Goal: Task Accomplishment & Management: Manage account settings

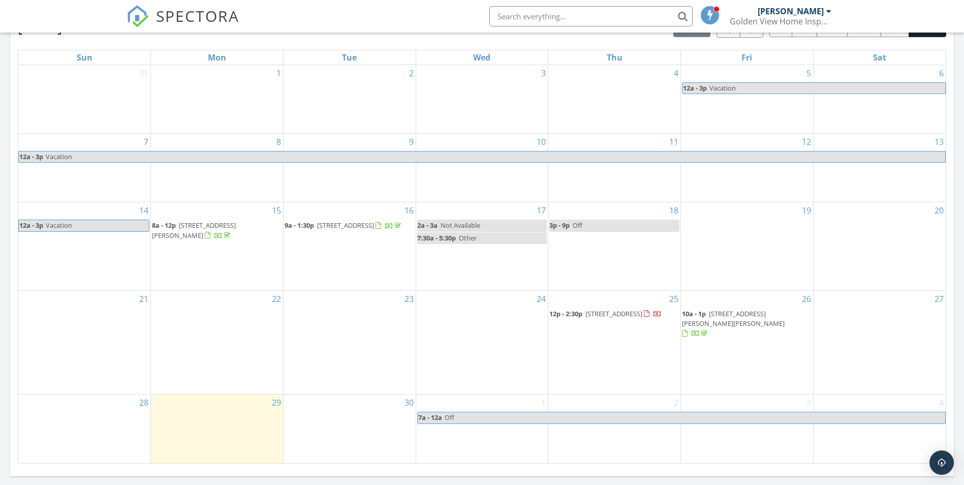
scroll to position [540, 0]
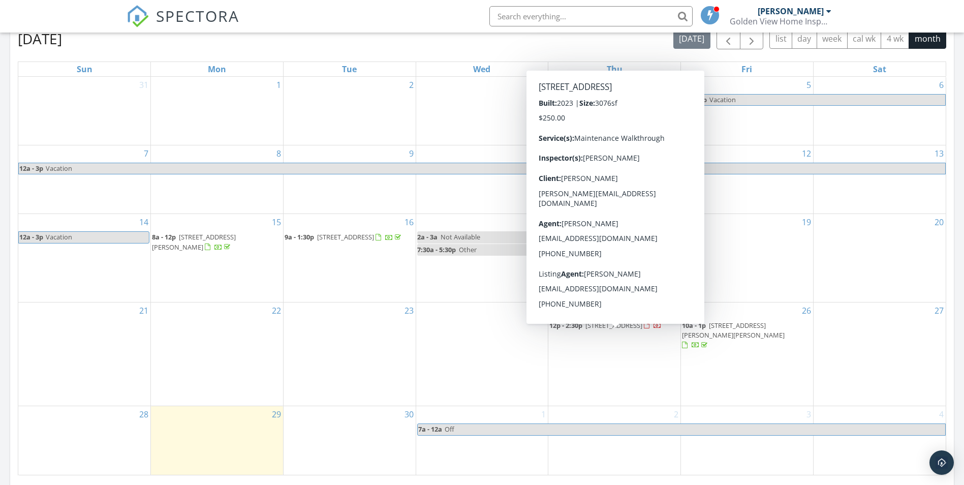
click at [631, 330] on span "19755 W 57th Cir, Golden 80403" at bounding box center [613, 325] width 57 height 9
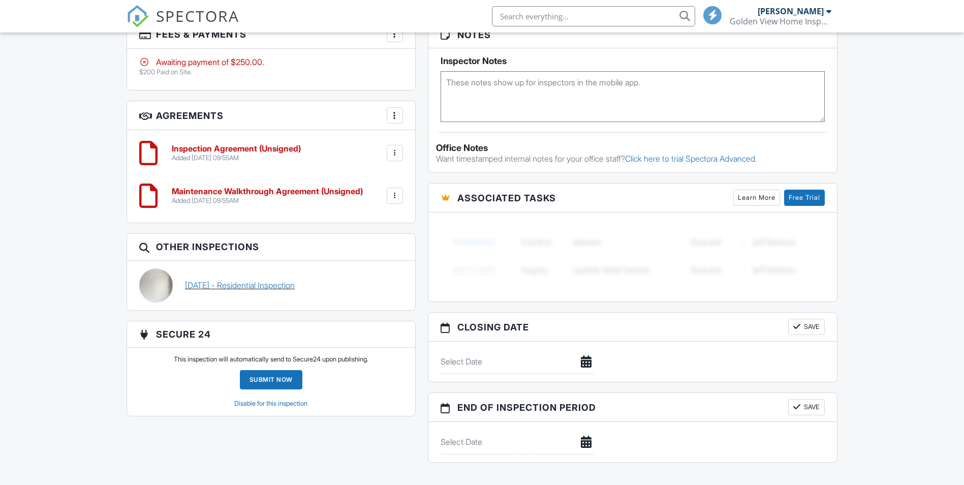
scroll to position [770, 0]
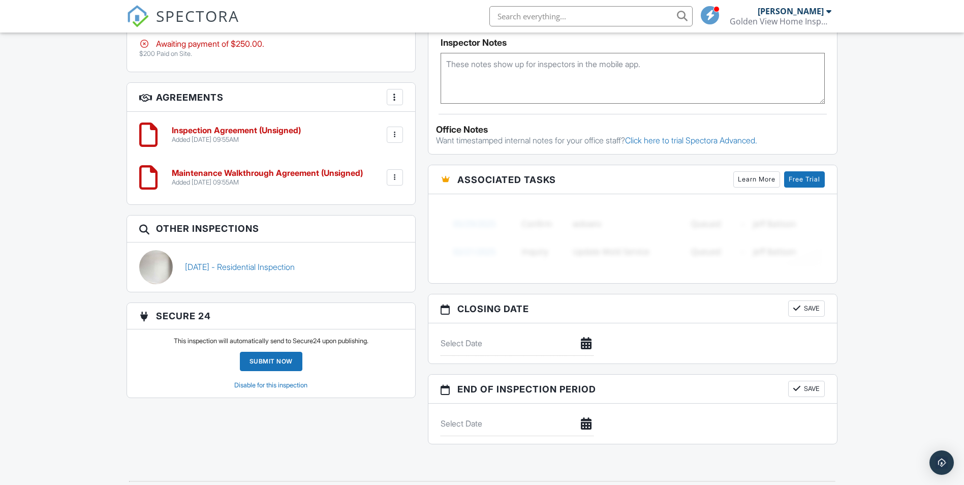
click at [398, 139] on div at bounding box center [395, 135] width 10 height 10
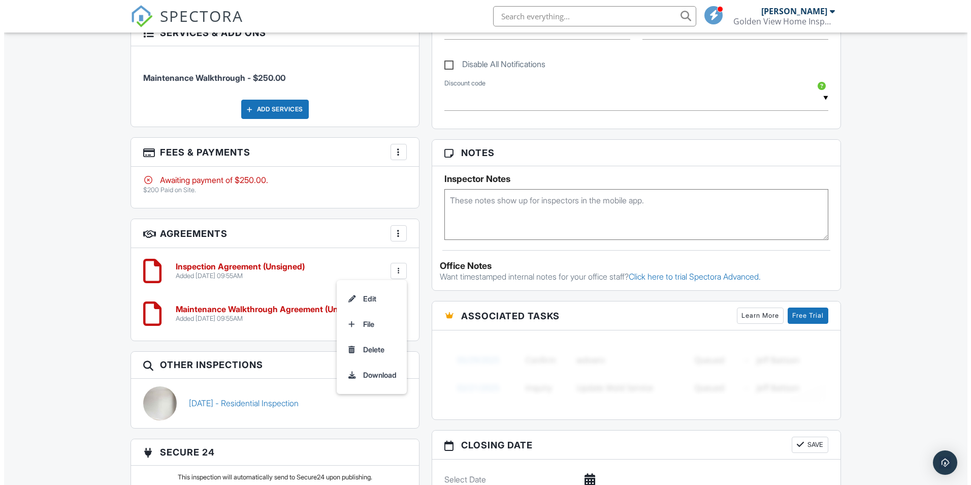
scroll to position [617, 0]
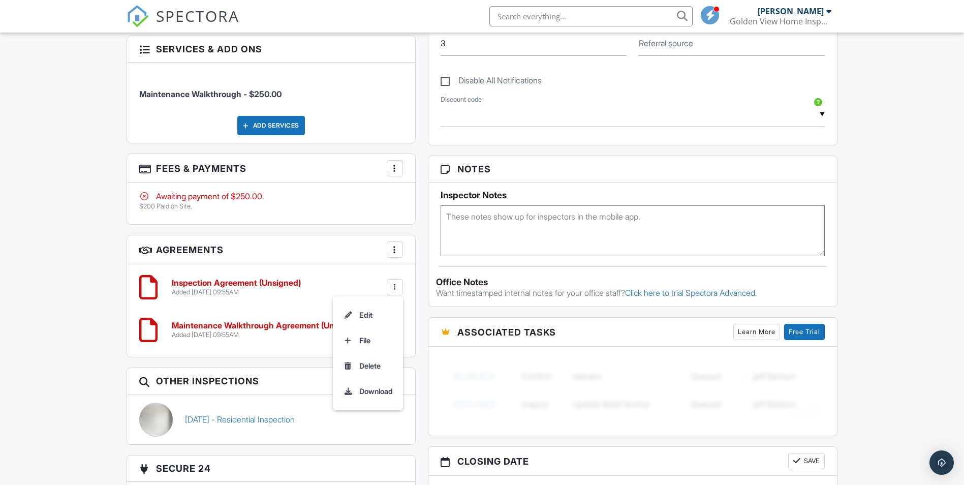
click at [392, 173] on div at bounding box center [395, 168] width 10 height 10
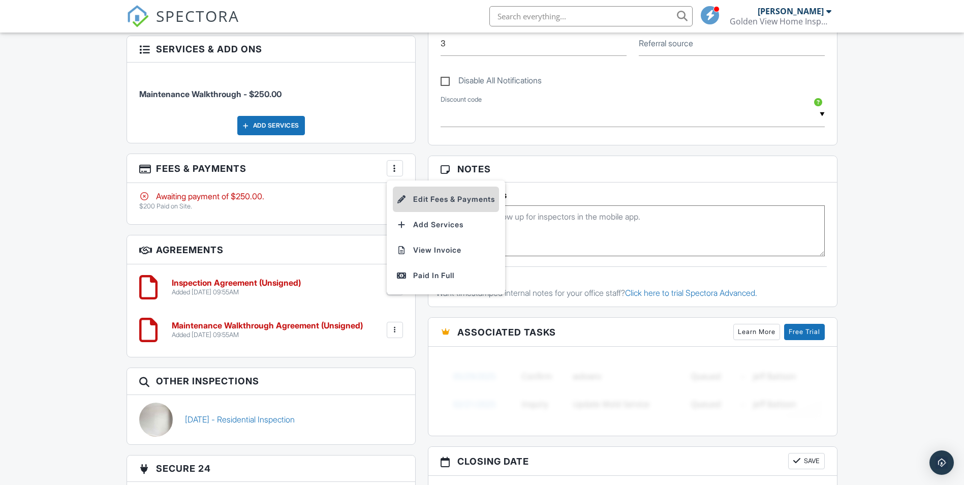
click at [434, 206] on li "Edit Fees & Payments" at bounding box center [446, 198] width 106 height 25
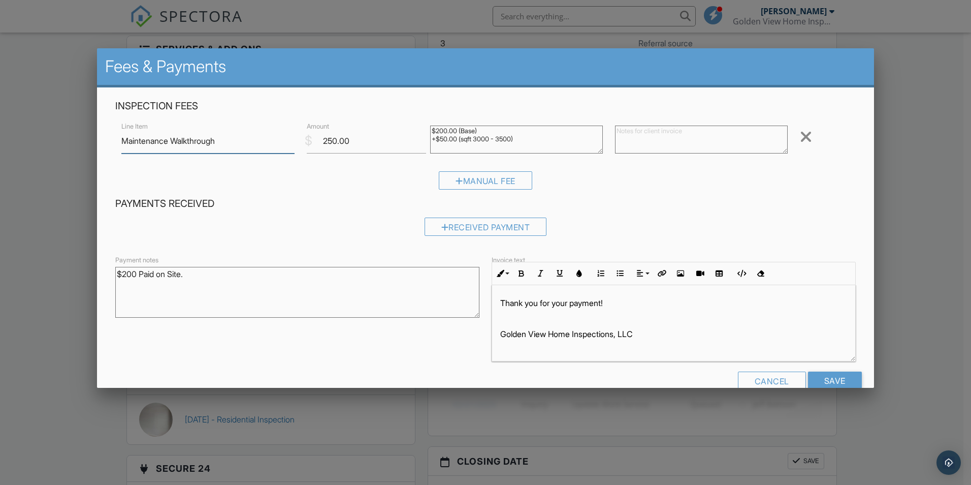
scroll to position [22, 0]
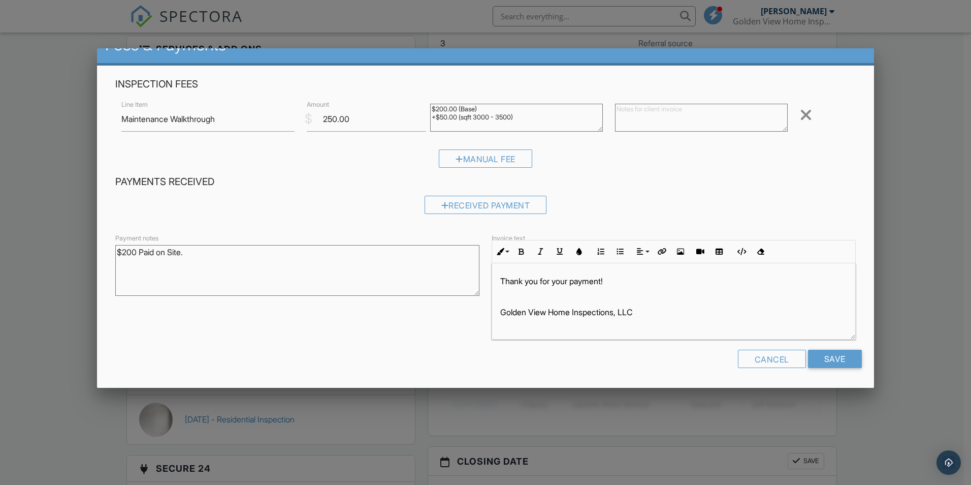
click at [530, 118] on textarea "$200.00 (Base) +$50.00 (sqft 3000 - 3500)" at bounding box center [516, 118] width 173 height 28
click at [476, 201] on div "Received Payment" at bounding box center [486, 205] width 122 height 18
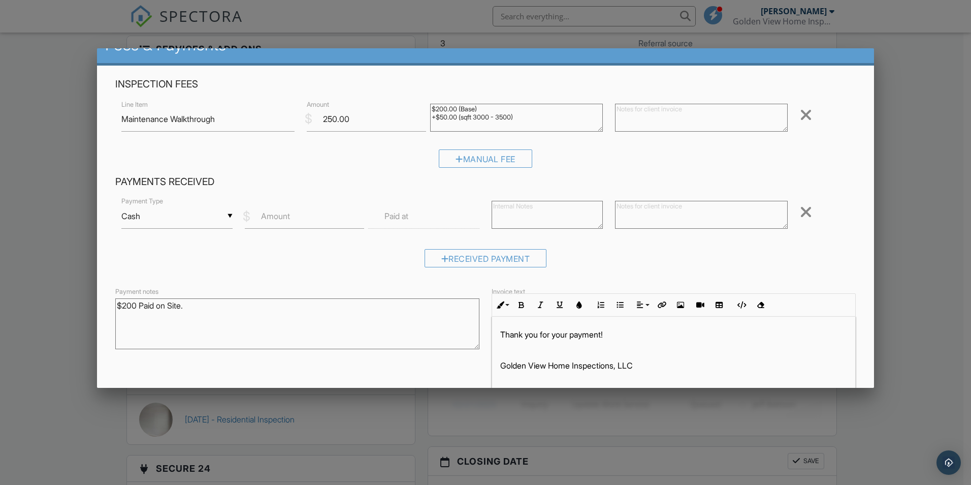
click at [281, 212] on label "Amount" at bounding box center [275, 215] width 29 height 11
click at [281, 212] on input "Amount" at bounding box center [304, 216] width 119 height 25
click at [152, 217] on div "▼ Cash Cash Check On-Site Card Other Cash Check On-Site Card Other" at bounding box center [176, 216] width 111 height 25
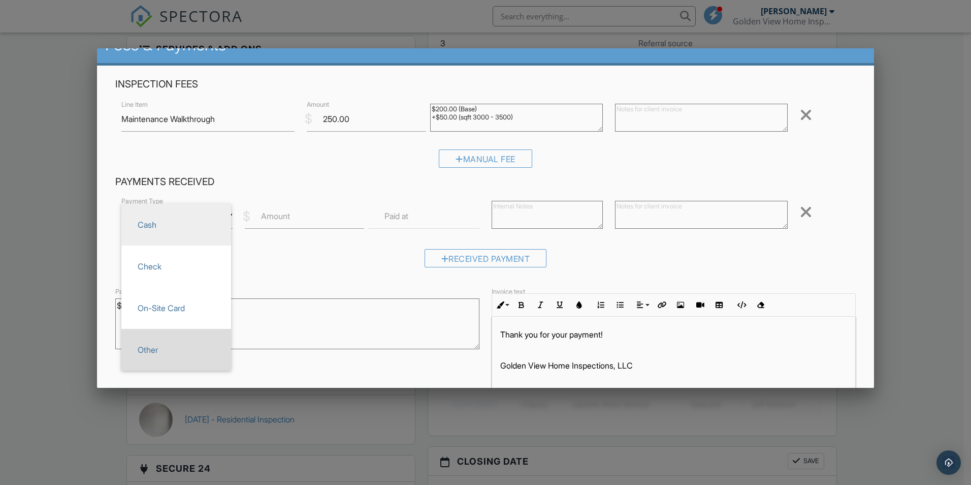
click at [188, 338] on span "Other" at bounding box center [176, 349] width 93 height 25
type input "Other"
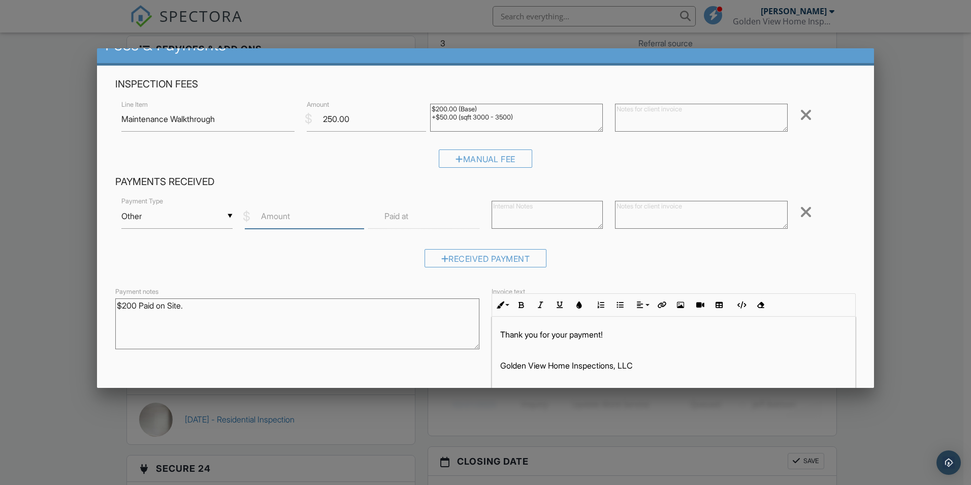
click at [291, 219] on input "Amount" at bounding box center [304, 216] width 119 height 25
type input "200"
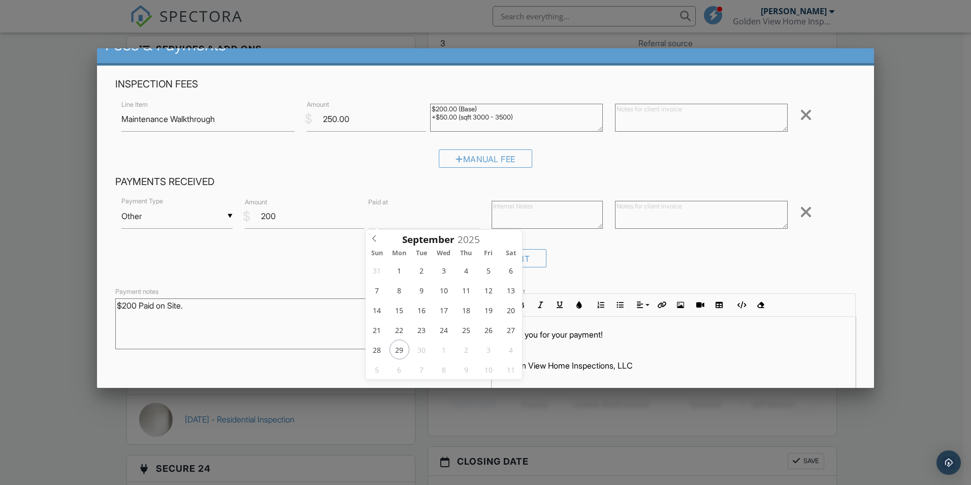
click at [521, 210] on textarea at bounding box center [547, 215] width 111 height 28
type textarea "Zelle"
click at [645, 217] on textarea at bounding box center [701, 215] width 173 height 28
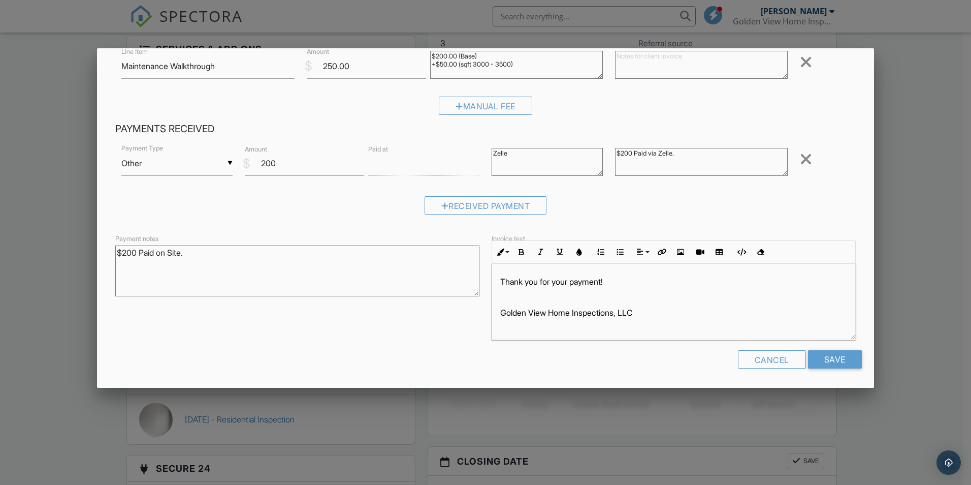
scroll to position [75, 0]
type textarea "$200 Paid via Zelle."
click at [829, 361] on input "Save" at bounding box center [835, 359] width 54 height 18
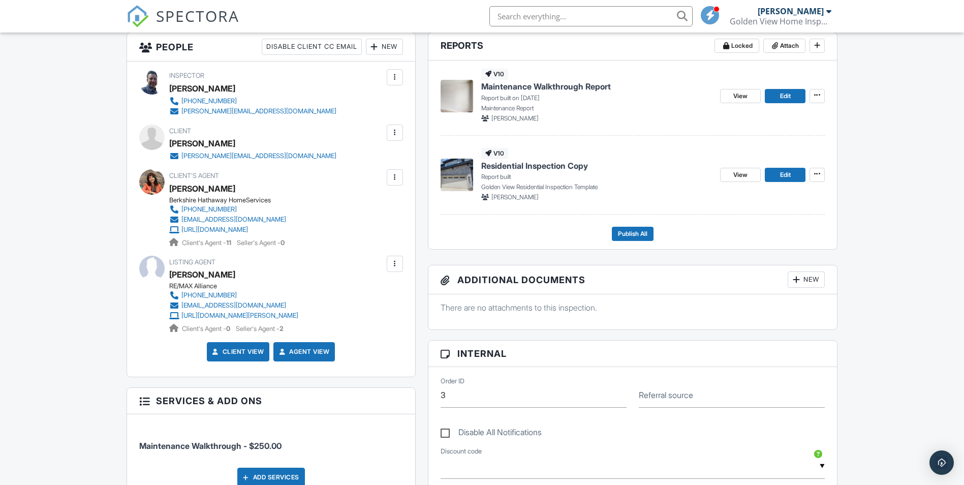
scroll to position [265, 0]
click at [738, 173] on span "View" at bounding box center [740, 175] width 14 height 10
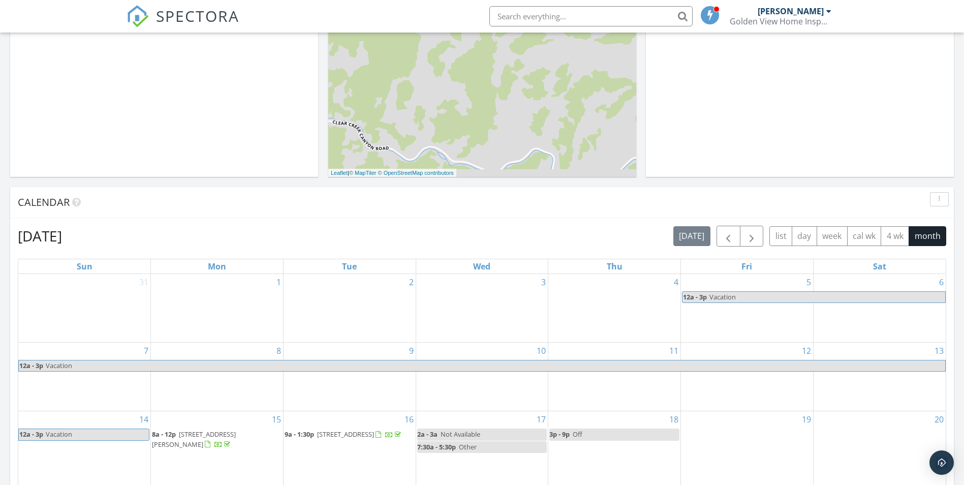
scroll to position [406, 0]
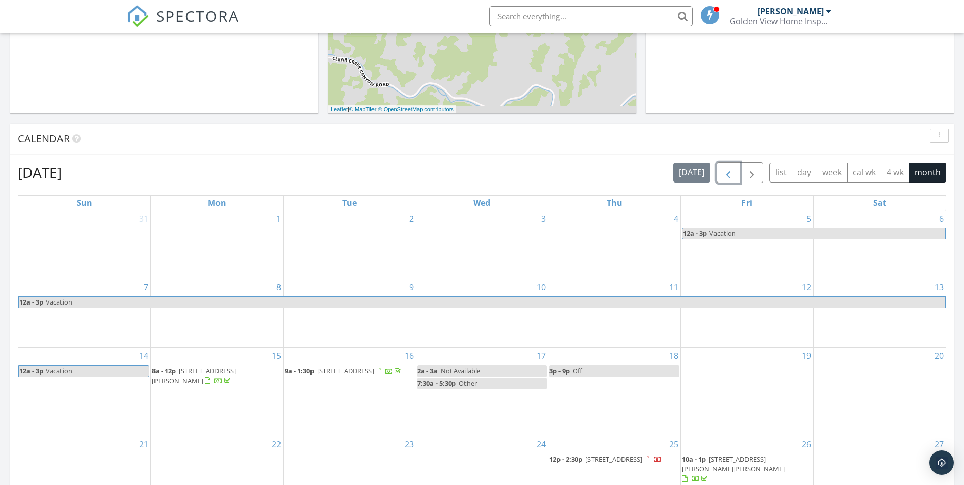
click at [722, 170] on span "button" at bounding box center [728, 173] width 12 height 12
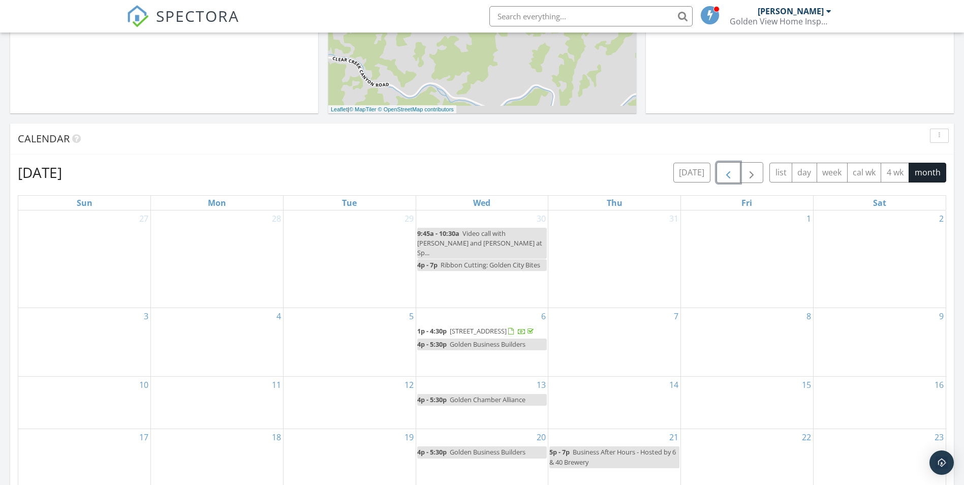
click at [722, 170] on span "button" at bounding box center [728, 173] width 12 height 12
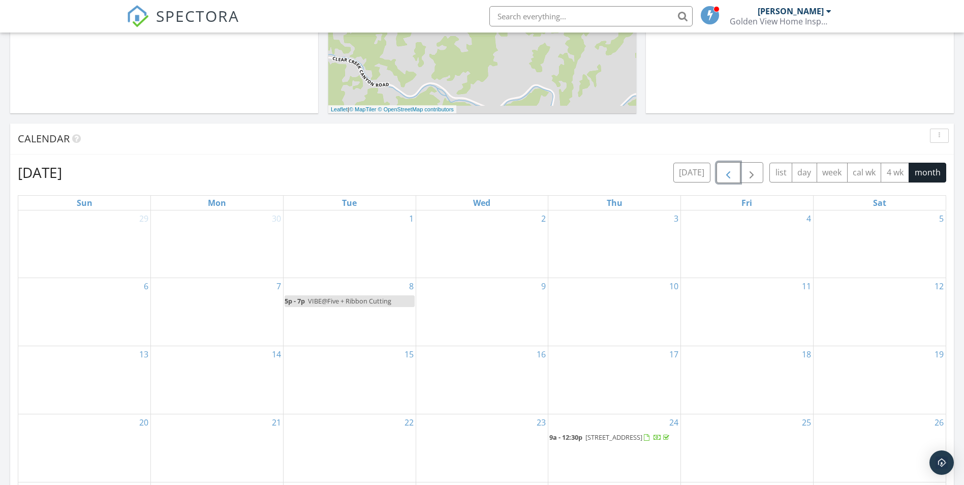
click at [722, 170] on span "button" at bounding box center [728, 173] width 12 height 12
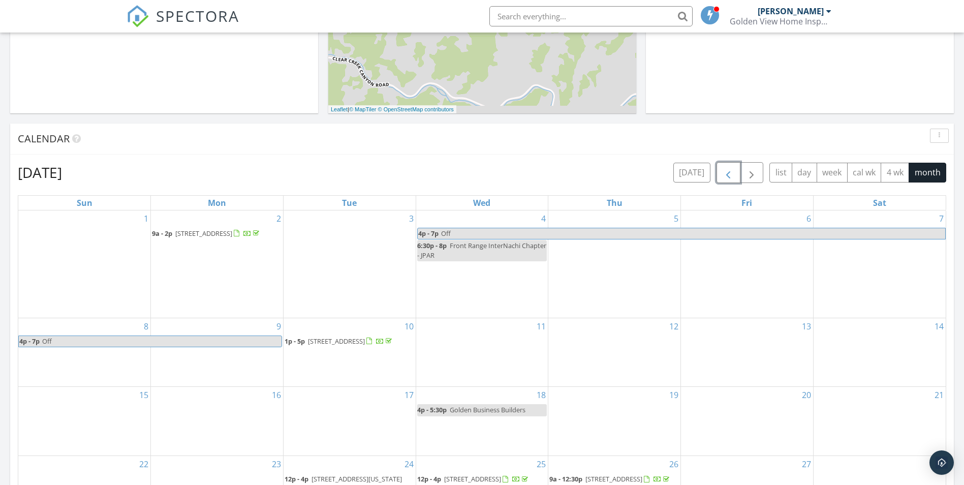
click at [722, 170] on span "button" at bounding box center [728, 173] width 12 height 12
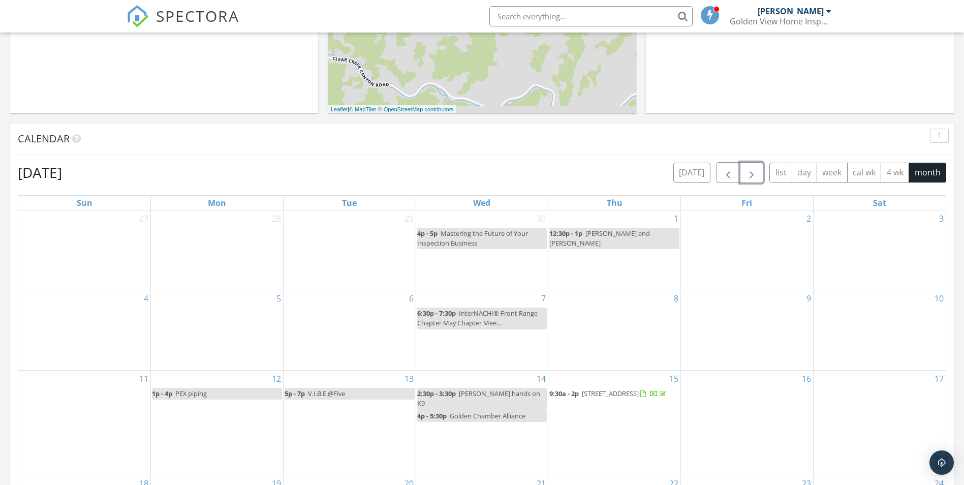
click at [747, 171] on span "button" at bounding box center [751, 173] width 12 height 12
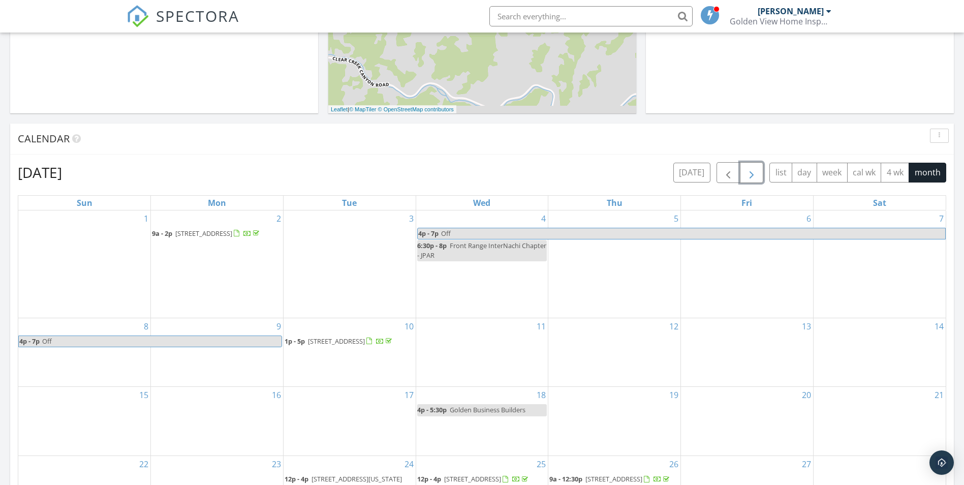
click at [345, 336] on span "19755 W 57th Cir, Golden 80403" at bounding box center [336, 340] width 57 height 9
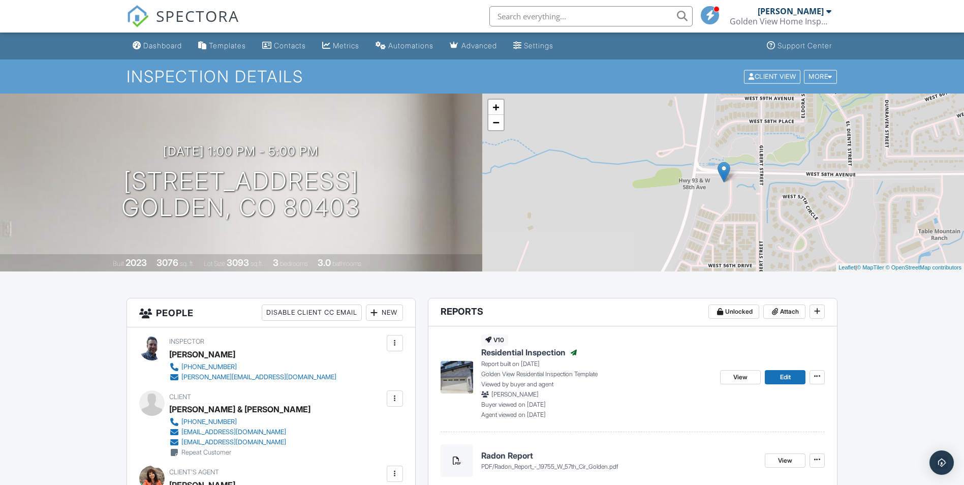
click at [159, 33] on div "SPECTORA" at bounding box center [183, 16] width 113 height 33
click at [155, 48] on div "Dashboard" at bounding box center [162, 45] width 39 height 9
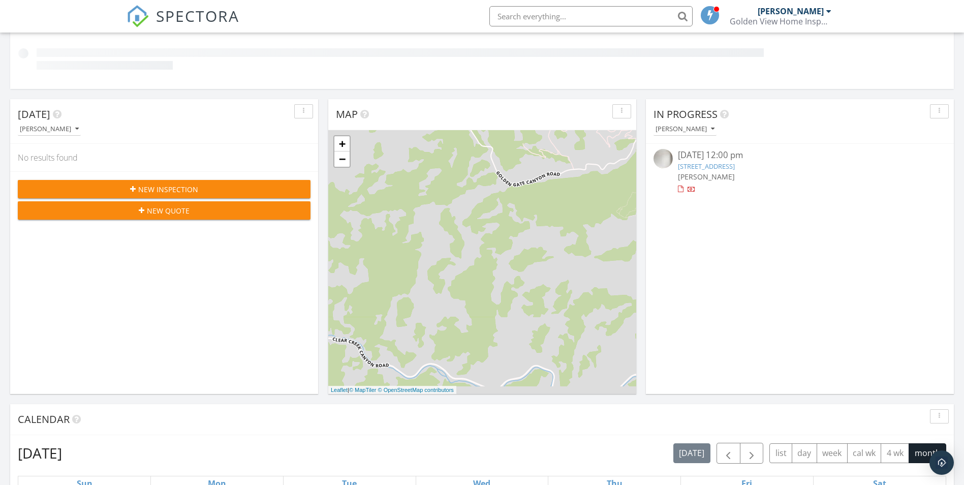
scroll to position [203, 0]
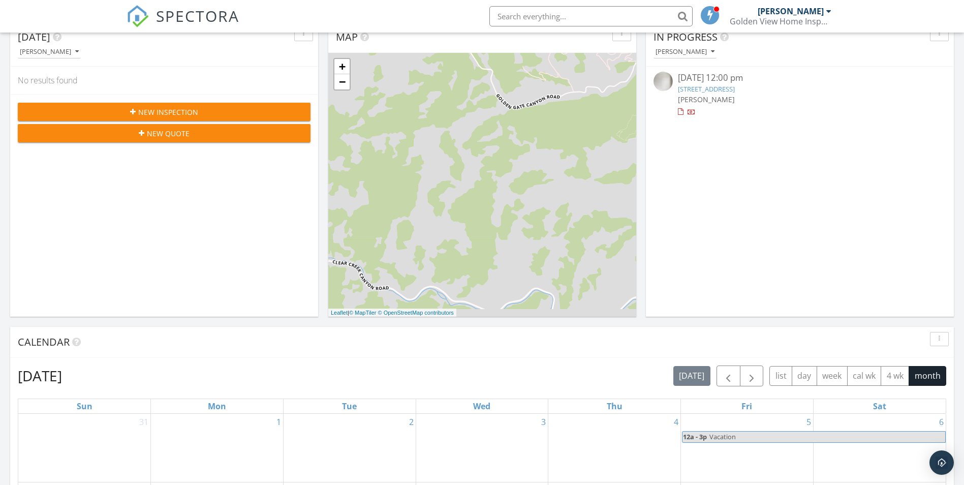
click at [705, 88] on link "[STREET_ADDRESS]" at bounding box center [706, 88] width 57 height 9
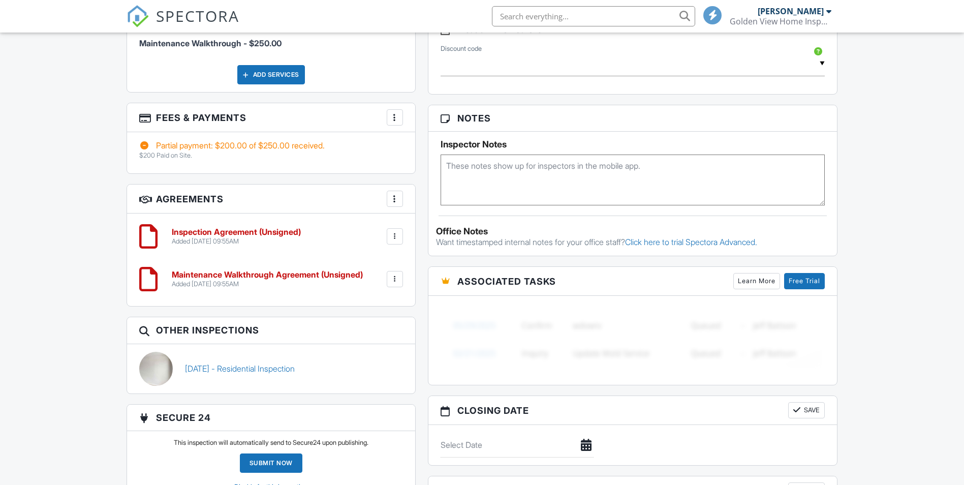
scroll to position [668, 0]
click at [396, 241] on div at bounding box center [395, 236] width 10 height 10
click at [354, 321] on li "Delete" at bounding box center [368, 314] width 58 height 25
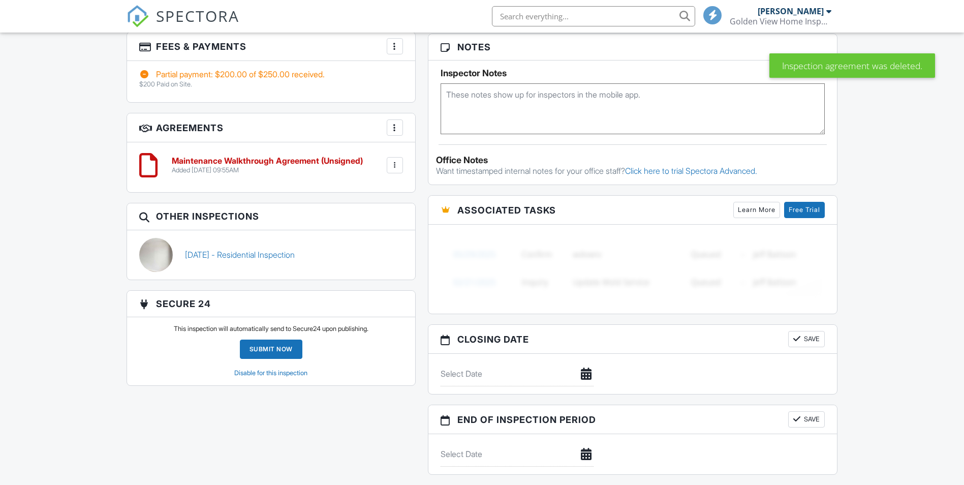
scroll to position [770, 0]
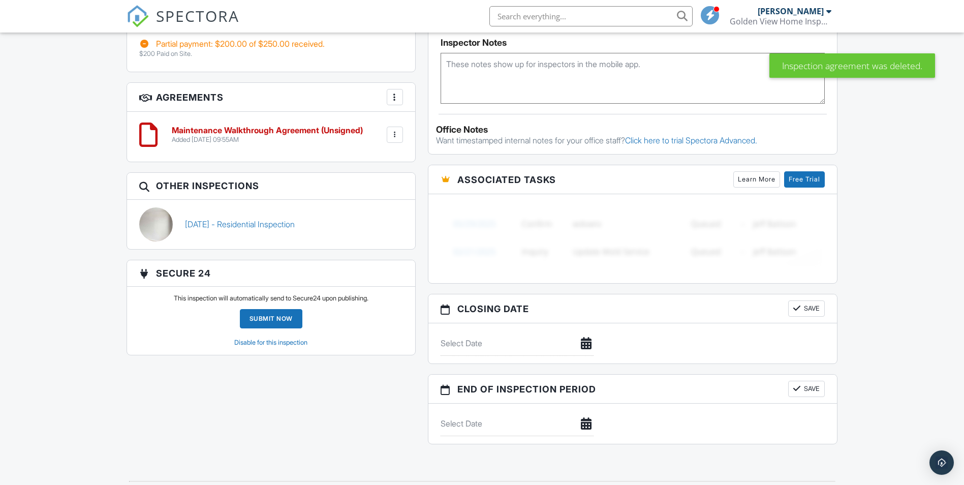
click at [363, 135] on h6 "Maintenance Walkthrough Agreement (Unsigned)" at bounding box center [267, 130] width 191 height 9
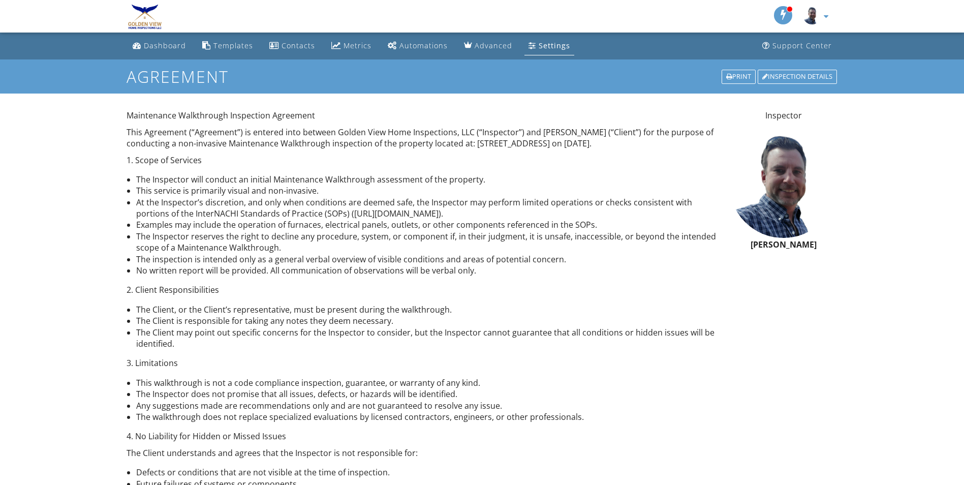
click at [550, 46] on div "Settings" at bounding box center [554, 46] width 31 height 10
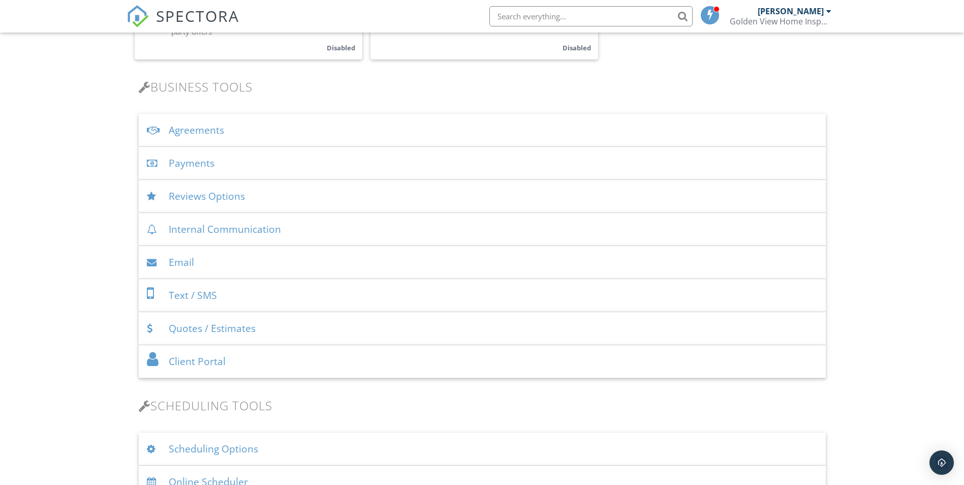
scroll to position [305, 0]
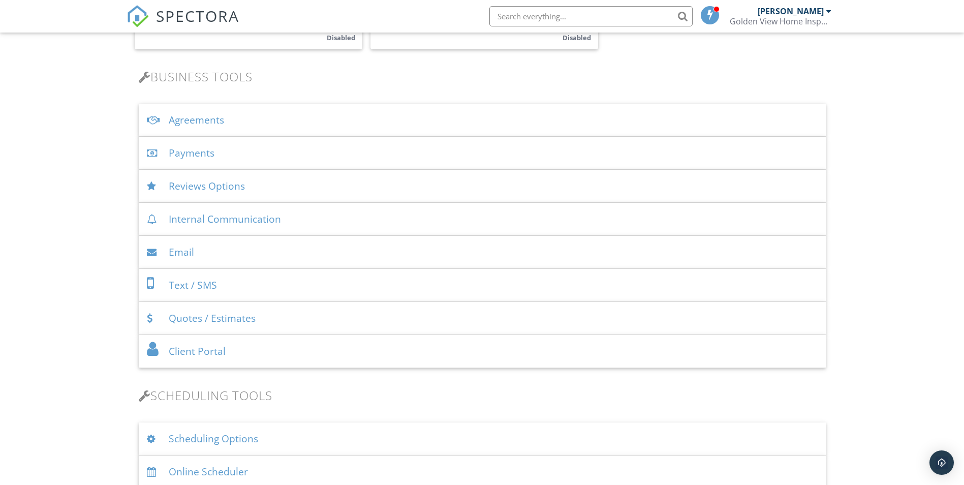
click at [304, 121] on div "Agreements" at bounding box center [482, 120] width 687 height 33
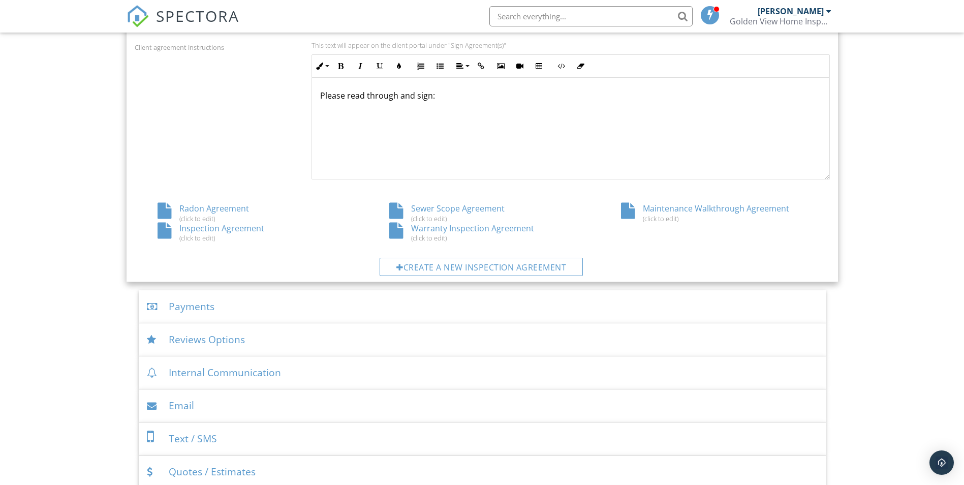
scroll to position [457, 0]
click at [434, 266] on div "Create a new inspection agreement" at bounding box center [481, 265] width 203 height 18
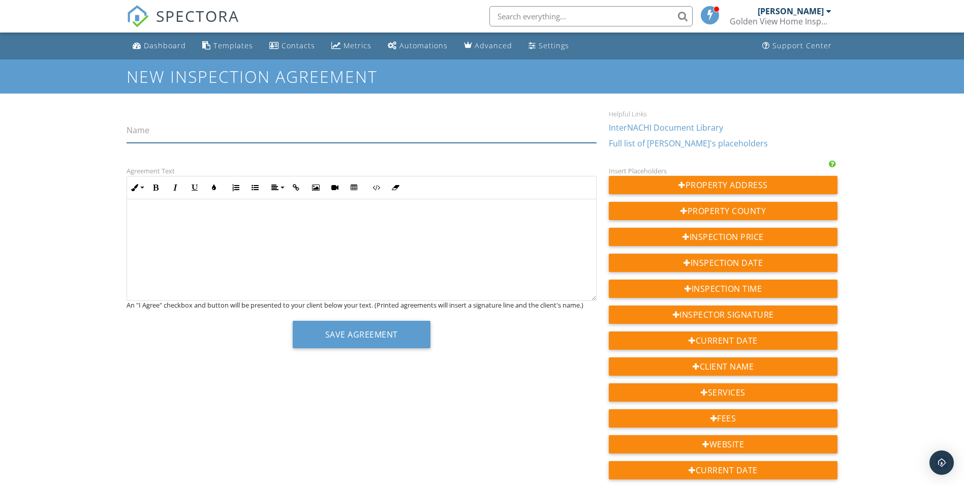
click at [159, 131] on input "Name" at bounding box center [362, 130] width 470 height 25
type input "I"
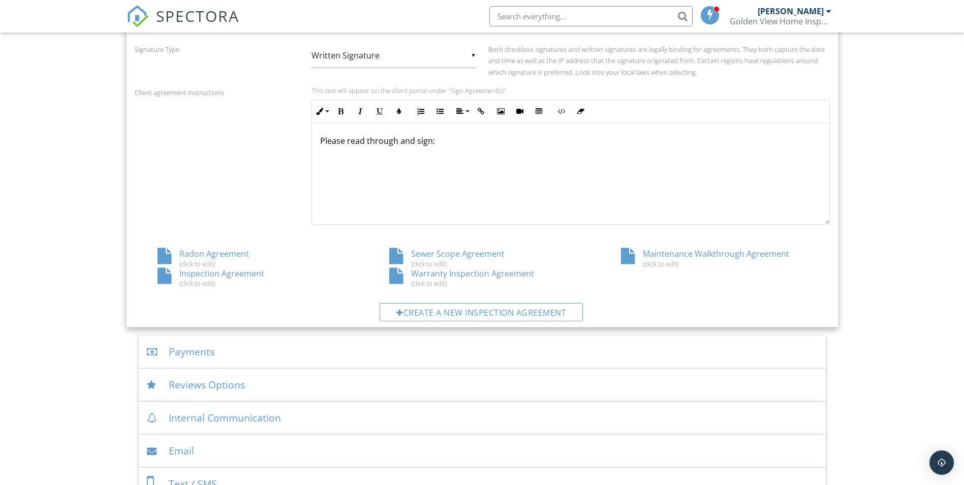
scroll to position [429, 0]
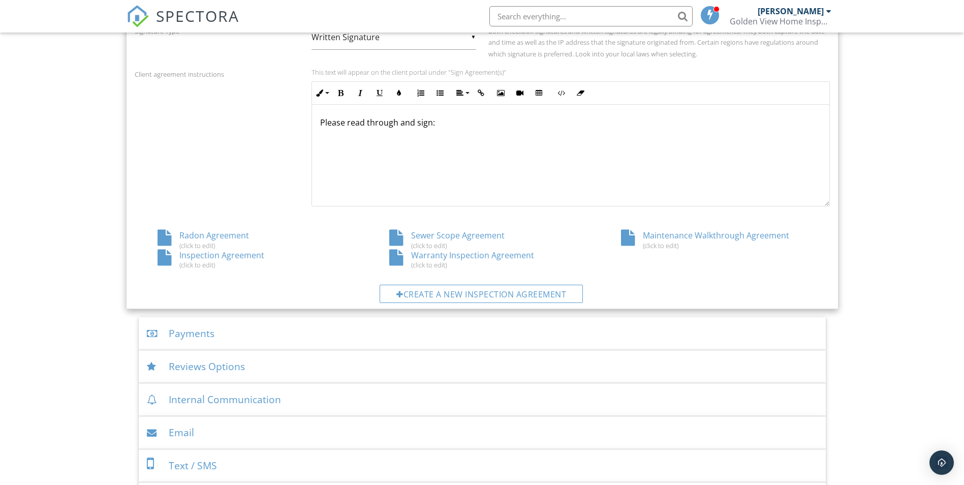
click at [664, 236] on div "Maintenance Walkthrough Agreement (click to edit)" at bounding box center [714, 239] width 232 height 19
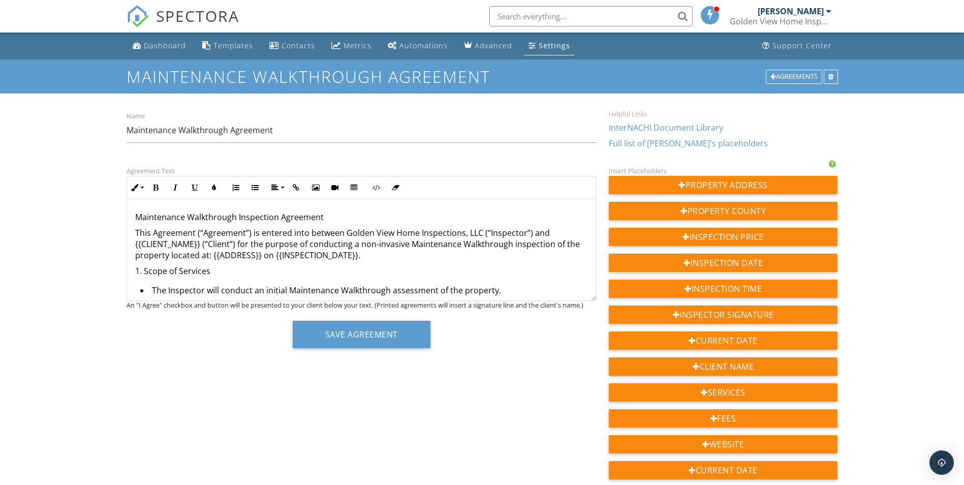
click at [198, 216] on p "Maintenance Walkthrough Inspection Agreement" at bounding box center [361, 216] width 453 height 11
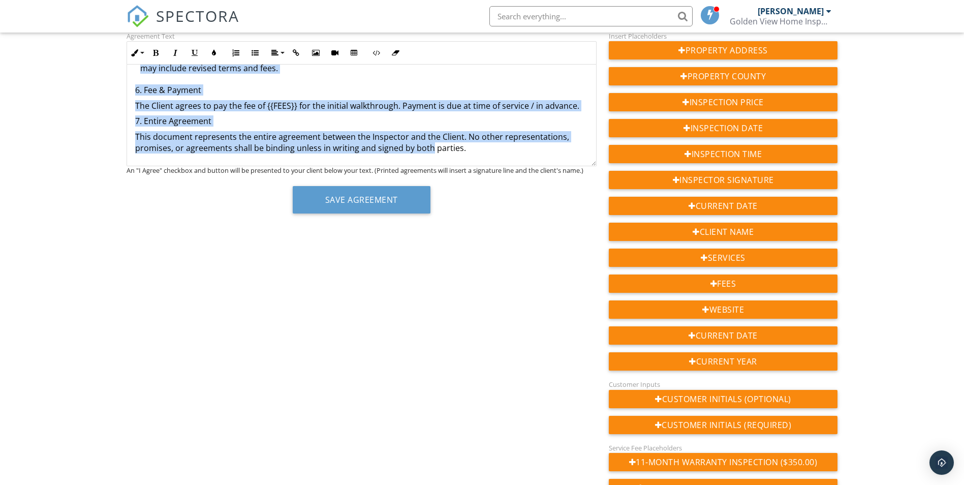
scroll to position [102, 0]
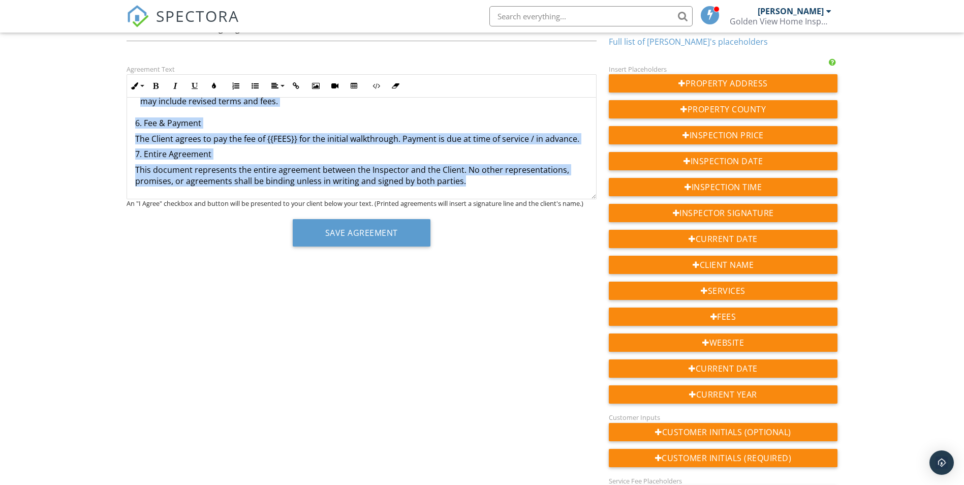
drag, startPoint x: 131, startPoint y: 217, endPoint x: 516, endPoint y: 186, distance: 385.8
copy div "Loremipsumd Sitametcons Adipiscing Elitseddo Eius Temporinc (“Utlaboree”) do ma…"
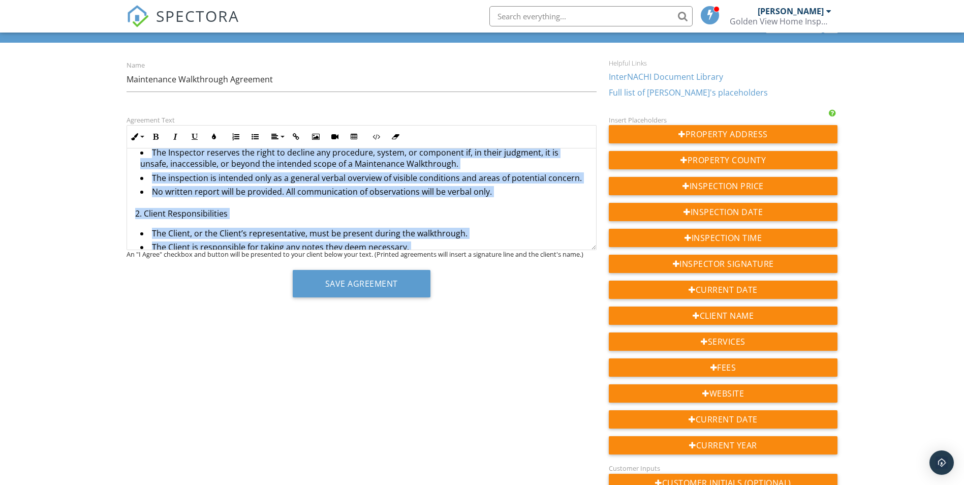
scroll to position [175, 0]
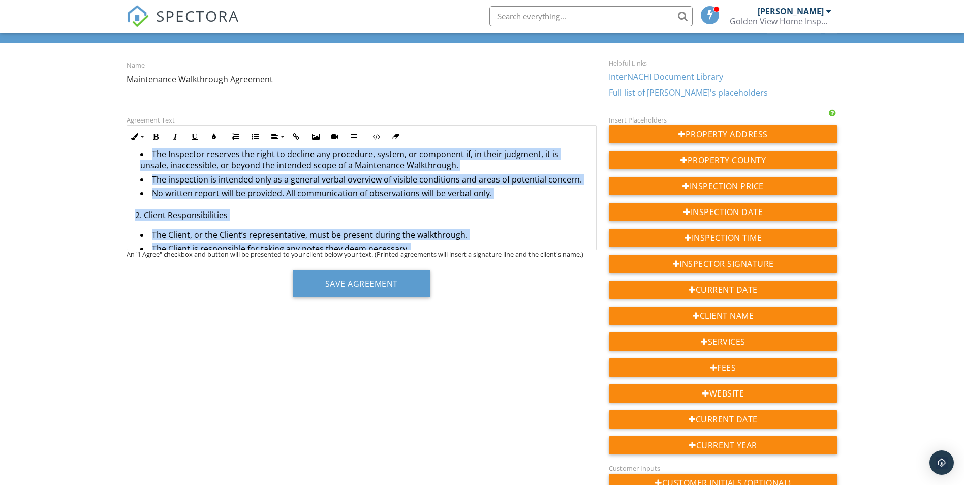
copy div "Loremipsumd Sitametcons Adipiscing Elitseddo Eius Temporinc (“Utlaboree”) do ma…"
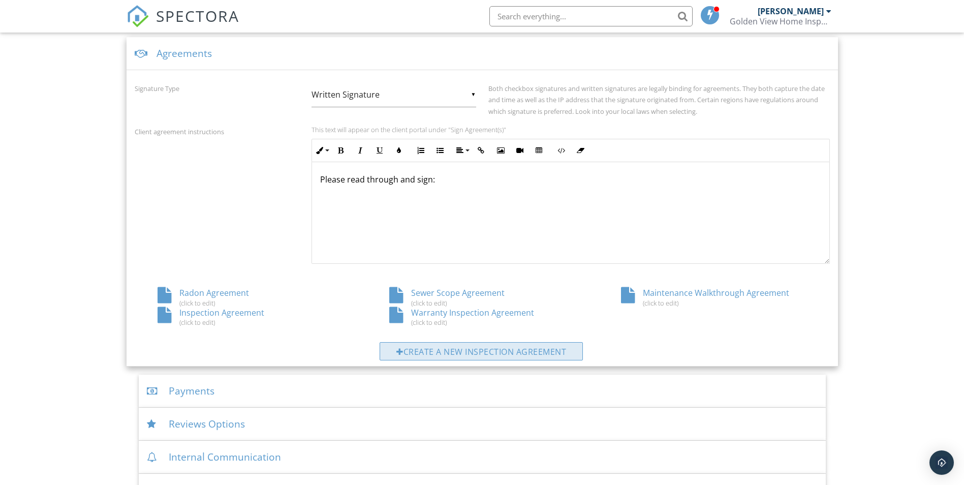
scroll to position [378, 0]
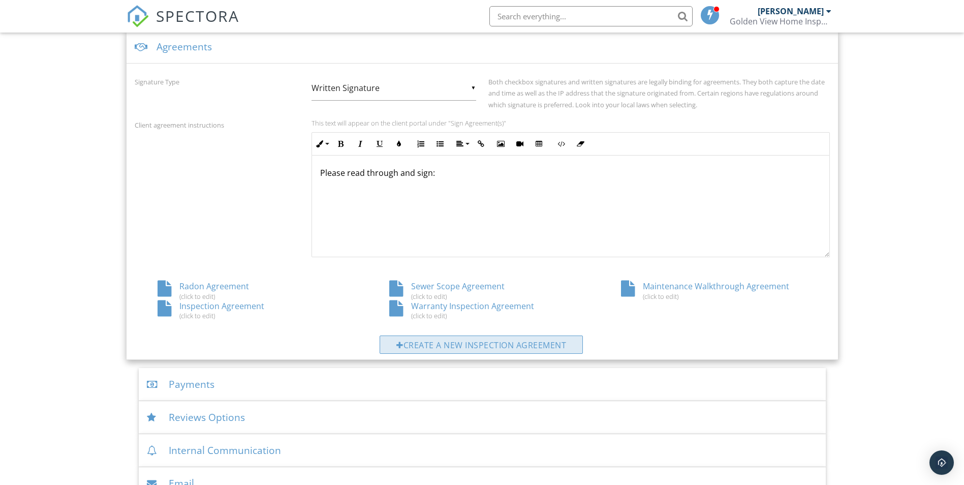
click at [549, 345] on div "Create a new inspection agreement" at bounding box center [481, 344] width 203 height 18
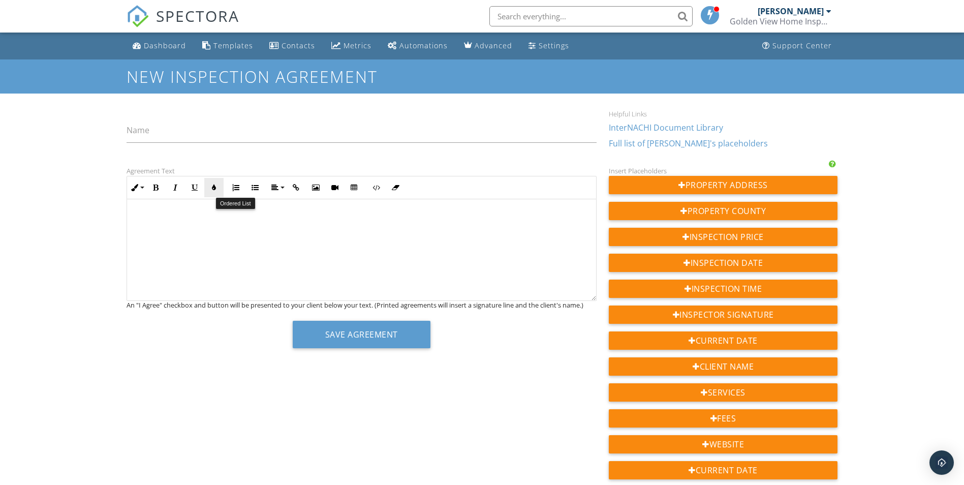
click at [216, 185] on icon "button" at bounding box center [213, 187] width 7 height 7
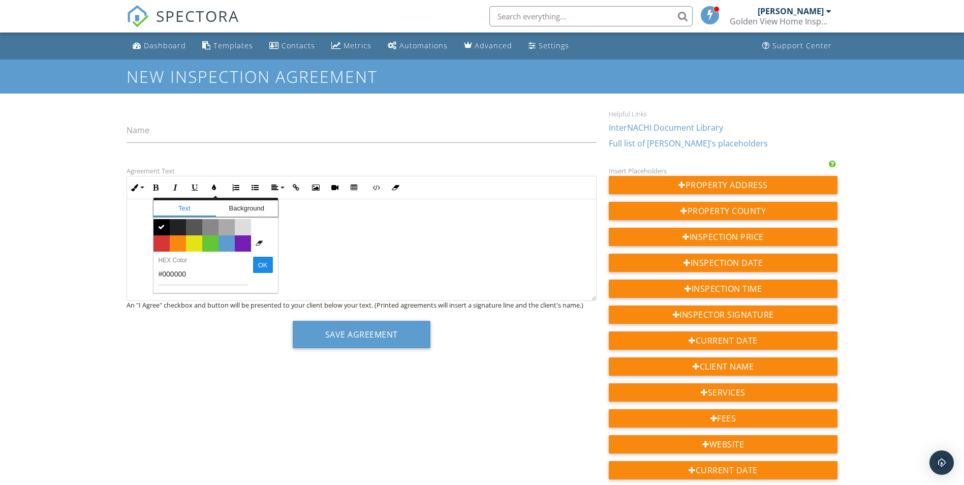
click at [133, 222] on div "​ ​" at bounding box center [361, 250] width 469 height 102
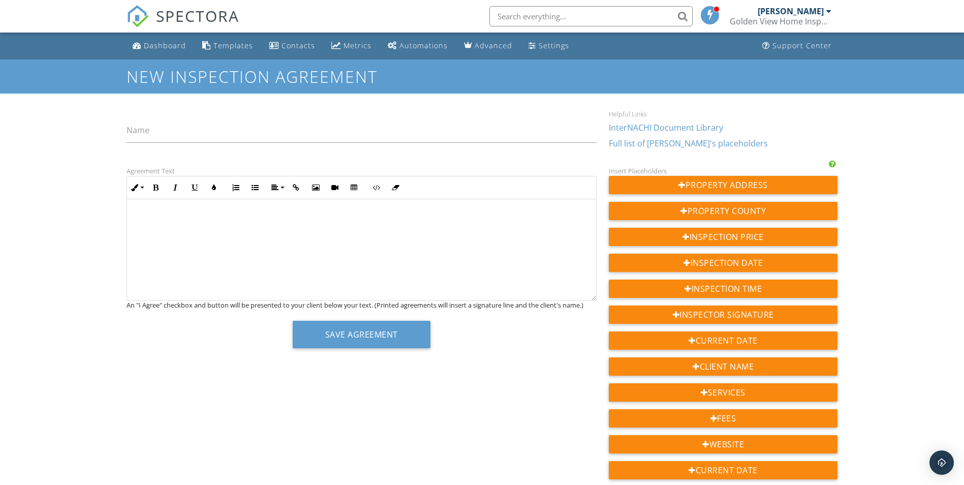
click at [139, 214] on p at bounding box center [361, 216] width 453 height 11
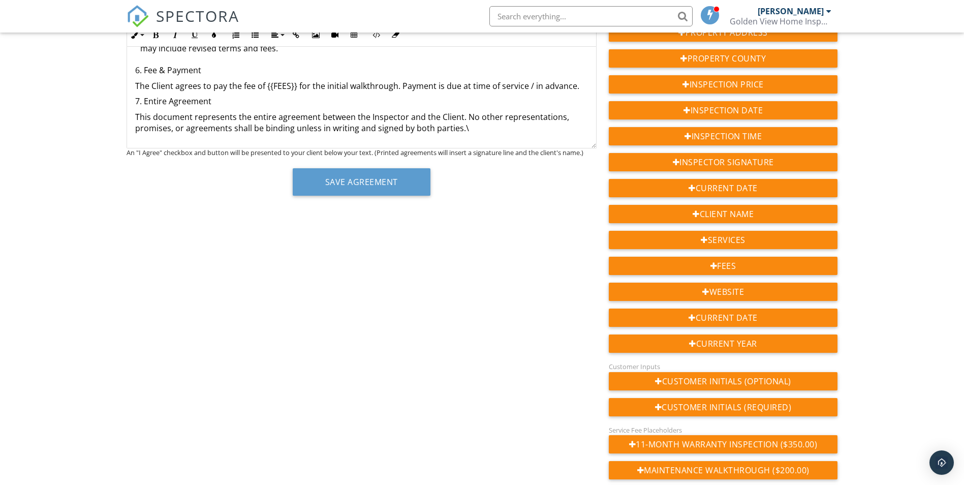
scroll to position [615, 0]
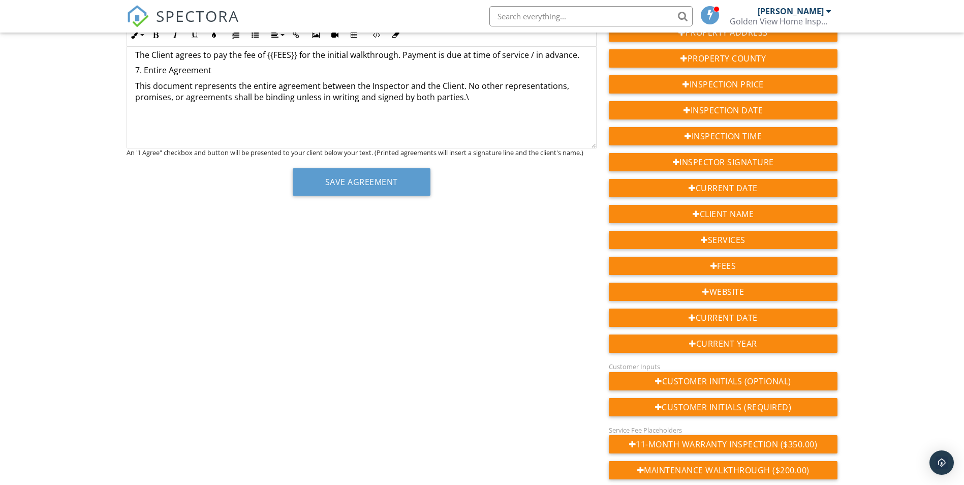
click at [144, 123] on p at bounding box center [361, 127] width 453 height 11
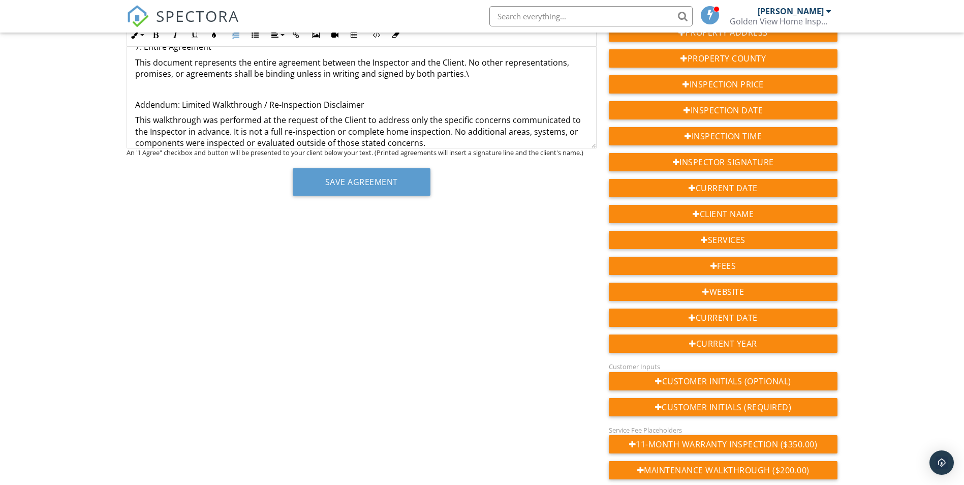
scroll to position [642, 0]
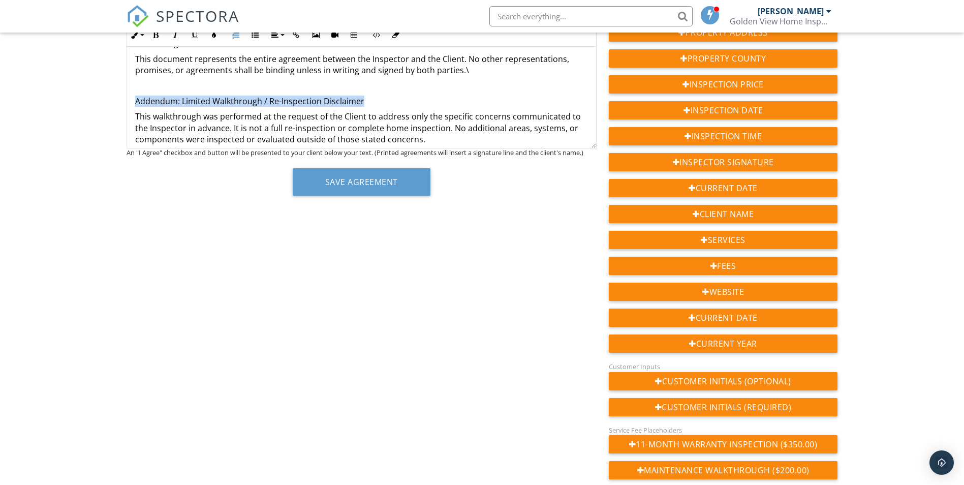
drag, startPoint x: 373, startPoint y: 98, endPoint x: 119, endPoint y: 102, distance: 254.6
click at [119, 102] on div "Dashboard Templates Contacts Metrics Automations Advanced Settings Support Cent…" at bounding box center [482, 334] width 964 height 908
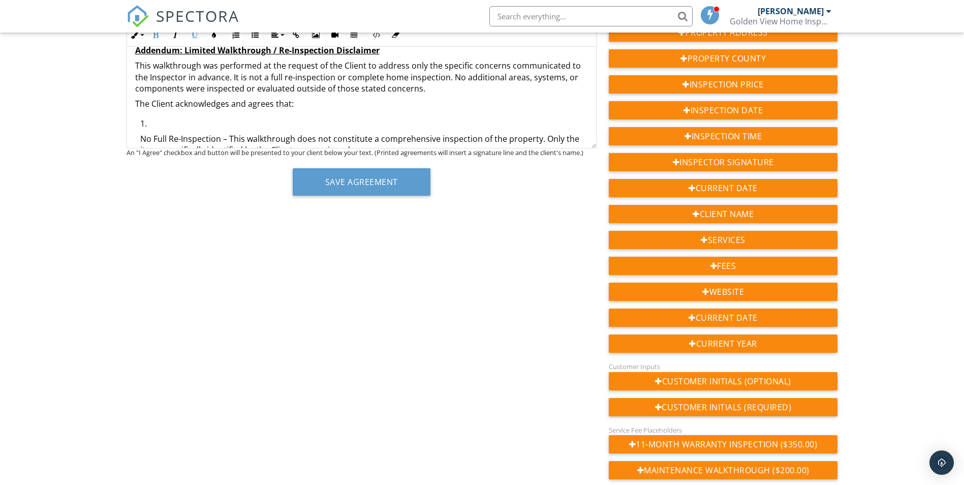
click at [379, 103] on p "The Client acknowledges and agrees that:" at bounding box center [361, 103] width 453 height 11
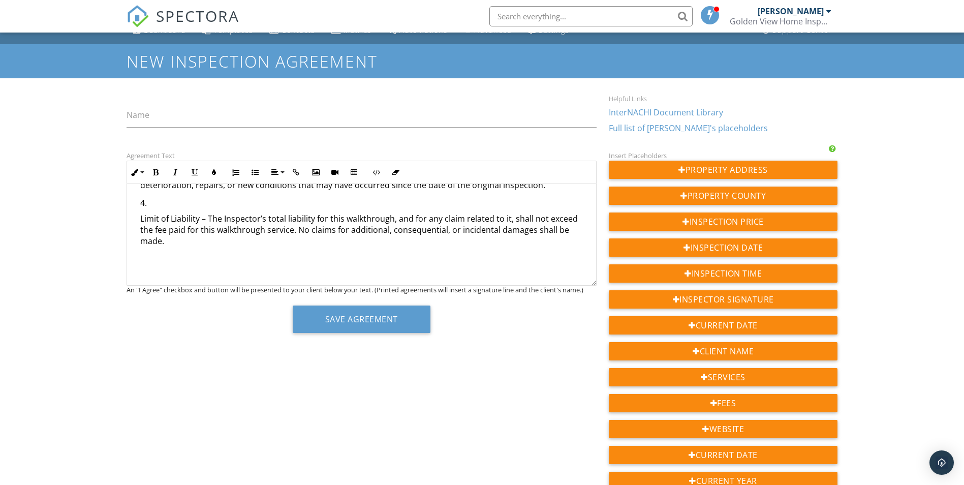
scroll to position [0, 0]
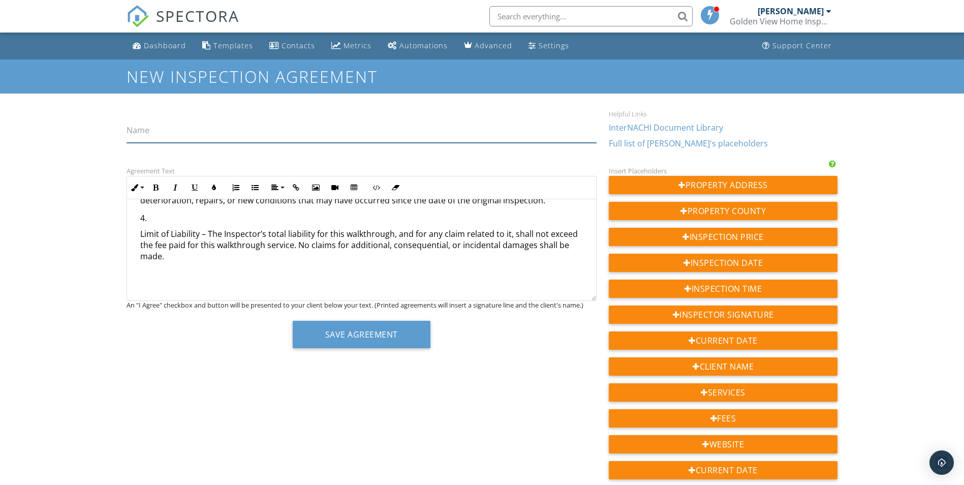
click at [221, 131] on input "Name" at bounding box center [362, 130] width 470 height 25
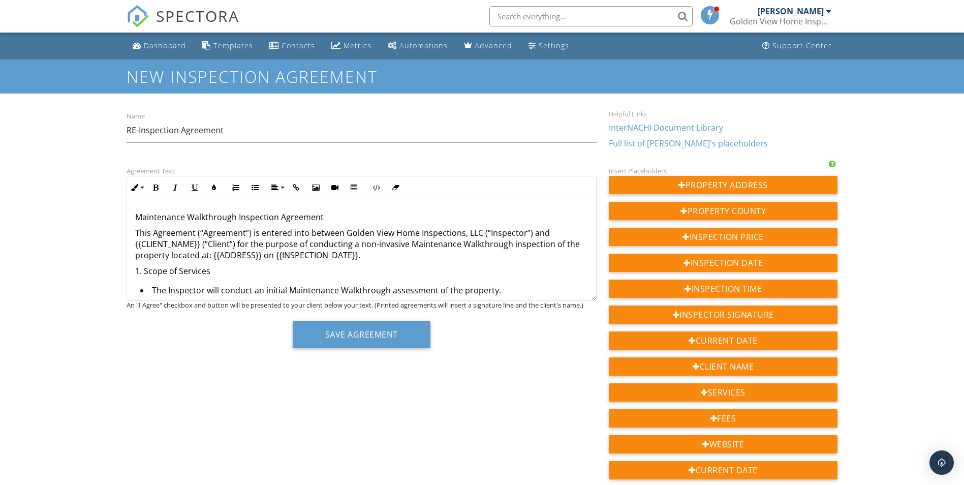
click at [197, 219] on p "Maintenance Walkthrough Inspection Agreement" at bounding box center [361, 216] width 453 height 11
click at [156, 218] on p "Maintenance Walkthrough Inspection Agreement" at bounding box center [361, 216] width 453 height 11
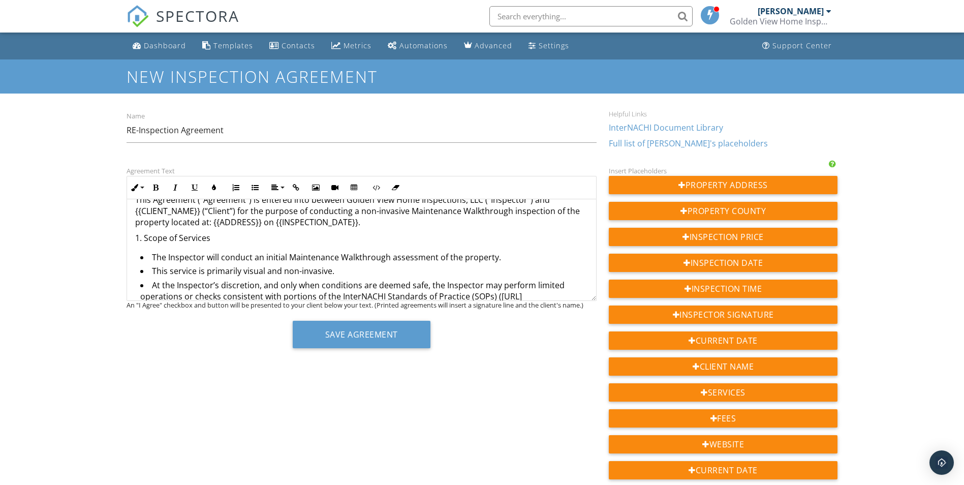
scroll to position [51, 0]
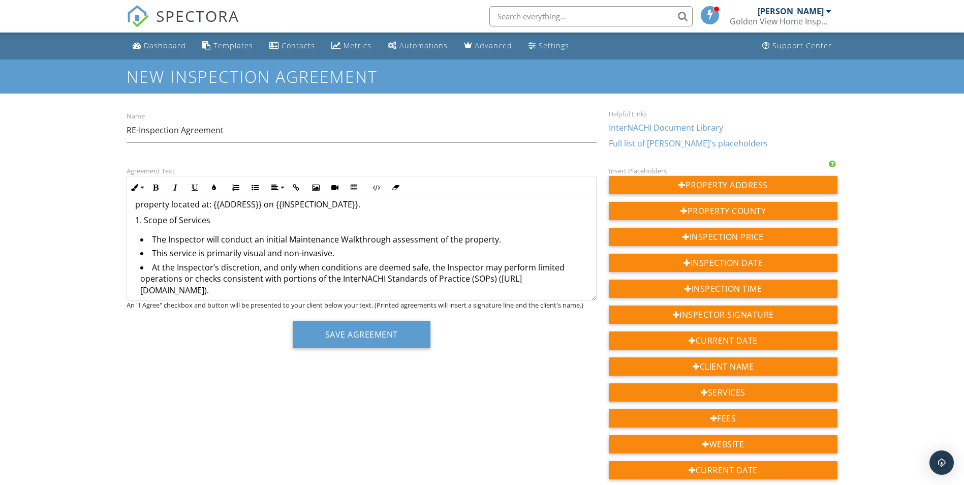
click at [317, 241] on li "The Inspector will conduct an initial Maintenance Walkthrough assessment of the…" at bounding box center [364, 241] width 448 height 14
click at [355, 256] on li "This service is primarily visual and non-invasive." at bounding box center [364, 254] width 448 height 14
click at [318, 242] on li "The Inspector will conduct an initial Maintenance Walkthrough assessment of the…" at bounding box center [364, 241] width 448 height 14
click at [300, 239] on li "The Inspector will conduct an initial Maintenance Walkthrough assessment of the…" at bounding box center [364, 241] width 448 height 14
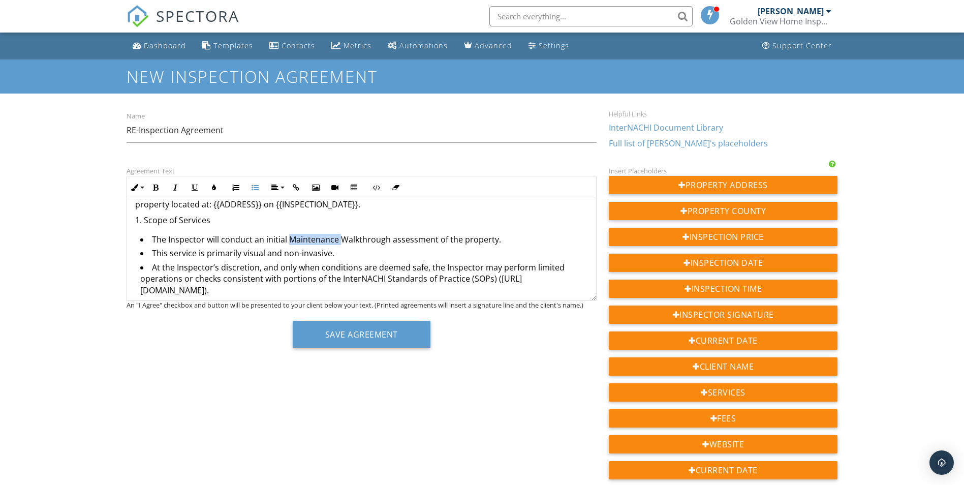
click at [300, 239] on li "The Inspector will conduct an initial Maintenance Walkthrough assessment of the…" at bounding box center [364, 241] width 448 height 14
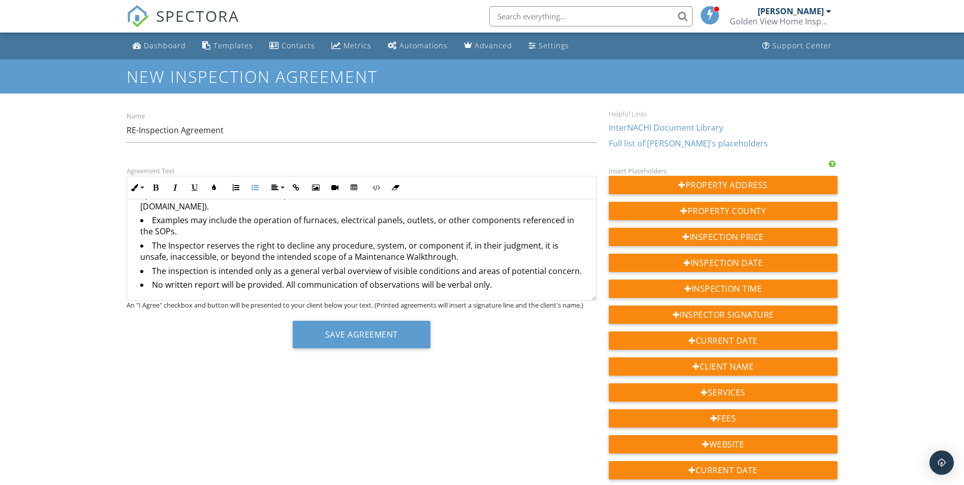
scroll to position [152, 0]
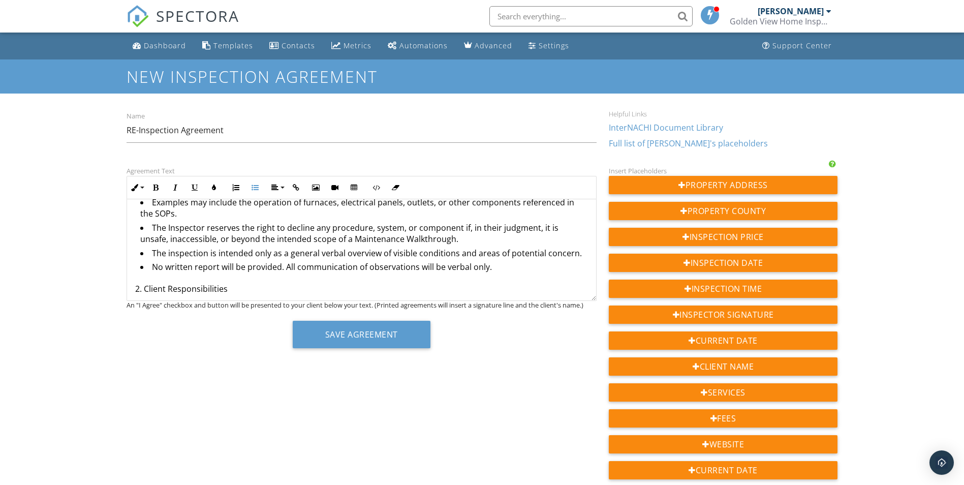
click at [385, 234] on li "The Inspector reserves the right to decline any procedure, system, or component…" at bounding box center [364, 234] width 448 height 25
drag, startPoint x: 453, startPoint y: 241, endPoint x: 353, endPoint y: 237, distance: 100.2
click at [353, 237] on li "The Inspector reserves the right to decline any procedure, system, or component…" at bounding box center [364, 234] width 448 height 25
copy li "Re-Inspection Walkthrough"
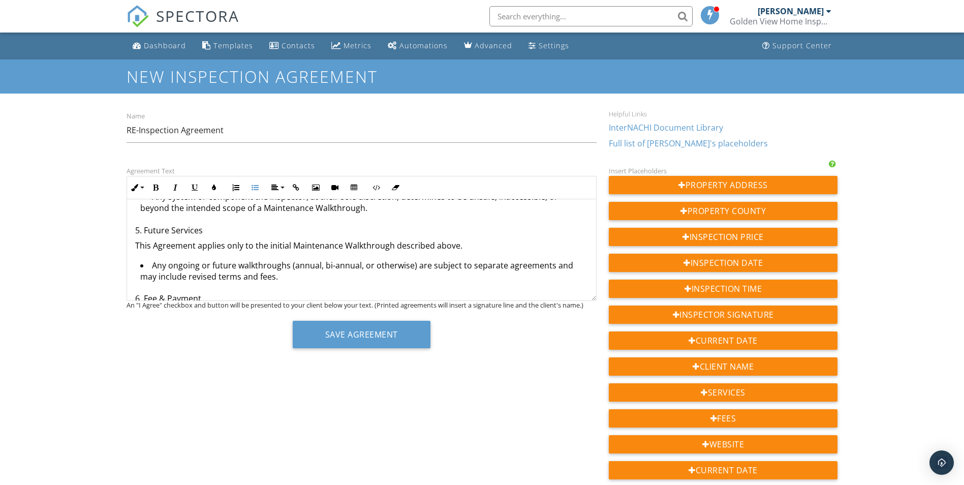
scroll to position [457, 0]
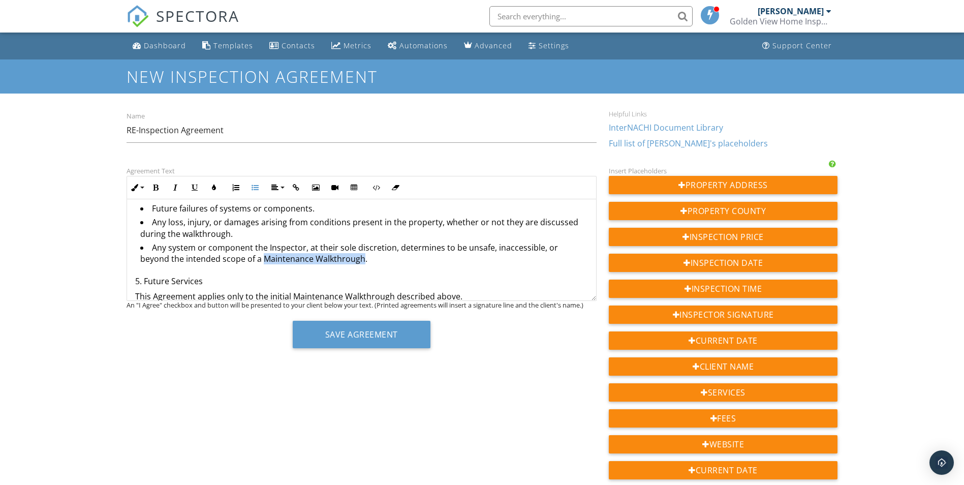
drag, startPoint x: 361, startPoint y: 260, endPoint x: 264, endPoint y: 255, distance: 97.7
click at [264, 255] on li "Any system or component the Inspector, at their sole discretion, determines to …" at bounding box center [364, 254] width 448 height 25
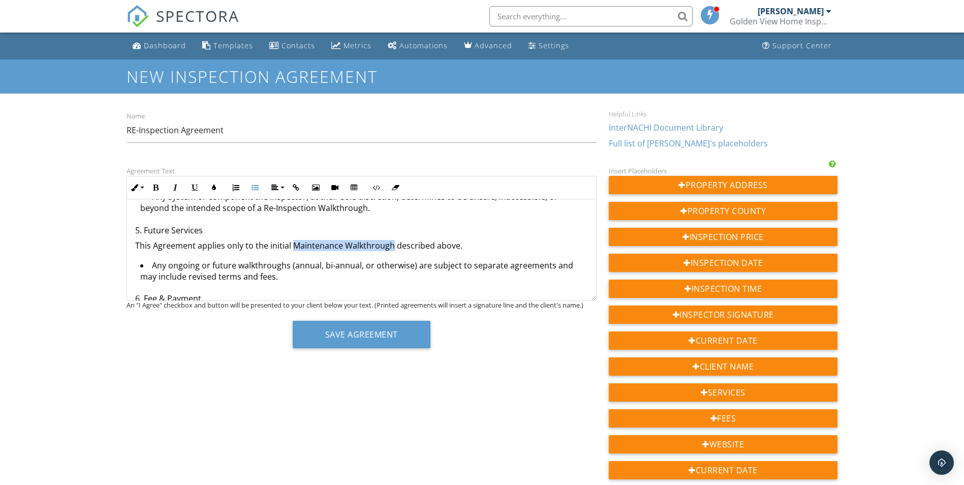
drag, startPoint x: 291, startPoint y: 246, endPoint x: 392, endPoint y: 247, distance: 101.1
click at [392, 247] on p "This Agreement applies only to the initial Maintenance Walkthrough described ab…" at bounding box center [361, 245] width 453 height 11
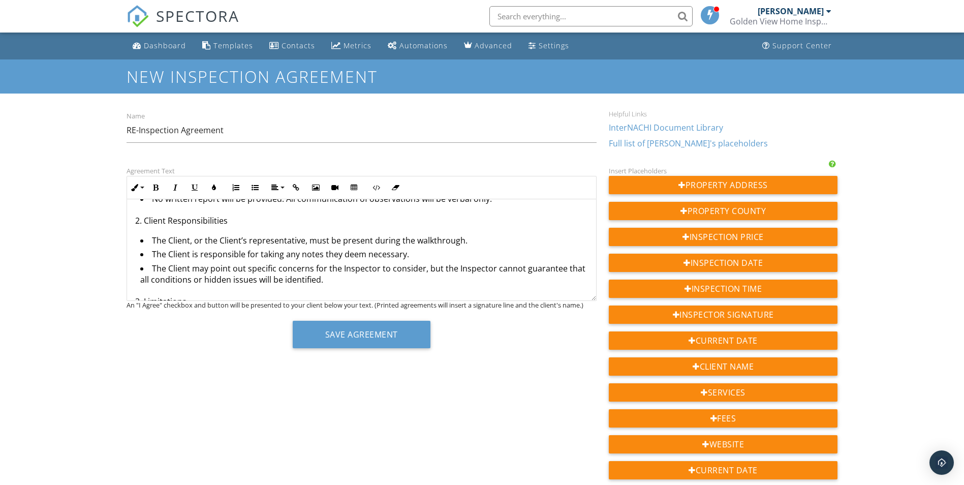
scroll to position [0, 0]
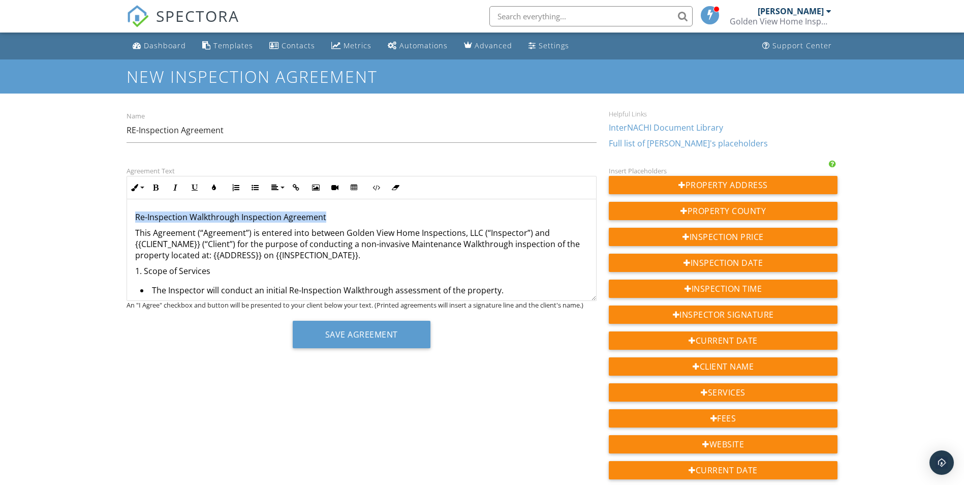
drag, startPoint x: 255, startPoint y: 214, endPoint x: 108, endPoint y: 210, distance: 146.4
click at [108, 210] on div "Dashboard Templates Contacts Metrics Automations Advanced Settings Support Cent…" at bounding box center [482, 487] width 964 height 908
drag, startPoint x: 344, startPoint y: 219, endPoint x: 114, endPoint y: 216, distance: 230.2
click at [114, 216] on div "Dashboard Templates Contacts Metrics Automations Advanced Settings Support Cent…" at bounding box center [482, 487] width 964 height 908
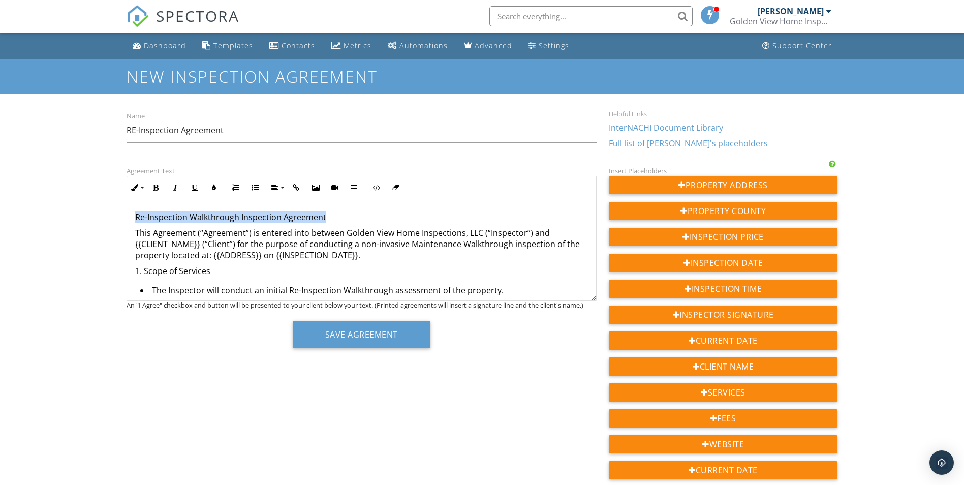
click at [223, 211] on p "​ Re-Inspection Walkthrough Inspection Agreement ​" at bounding box center [361, 216] width 453 height 11
click at [269, 217] on p "​ Re-Inspection Walkthrough Inspection Agreement ​" at bounding box center [361, 216] width 453 height 11
drag, startPoint x: 228, startPoint y: 212, endPoint x: 93, endPoint y: 222, distance: 135.5
click at [93, 222] on div "Dashboard Templates Contacts Metrics Automations Advanced Settings Support Cent…" at bounding box center [482, 487] width 964 height 908
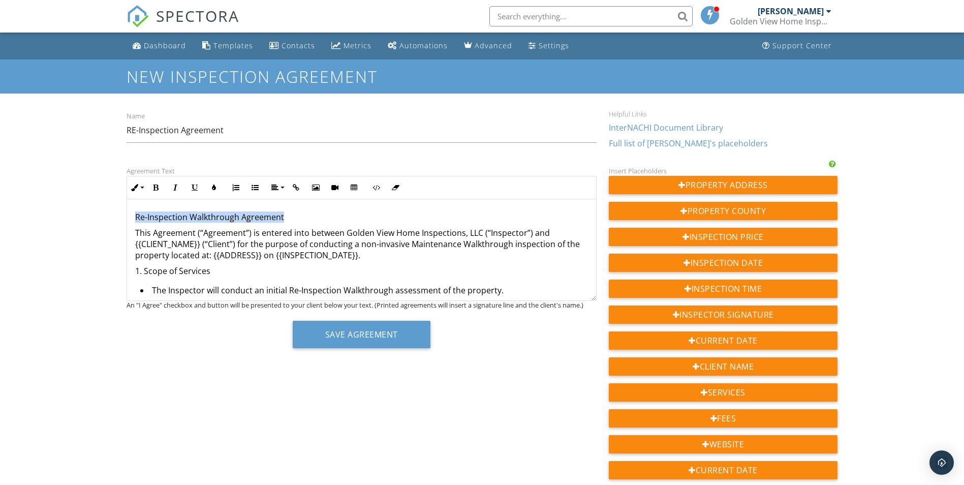
copy p "Re-Inspection Walkthrough Agreement"
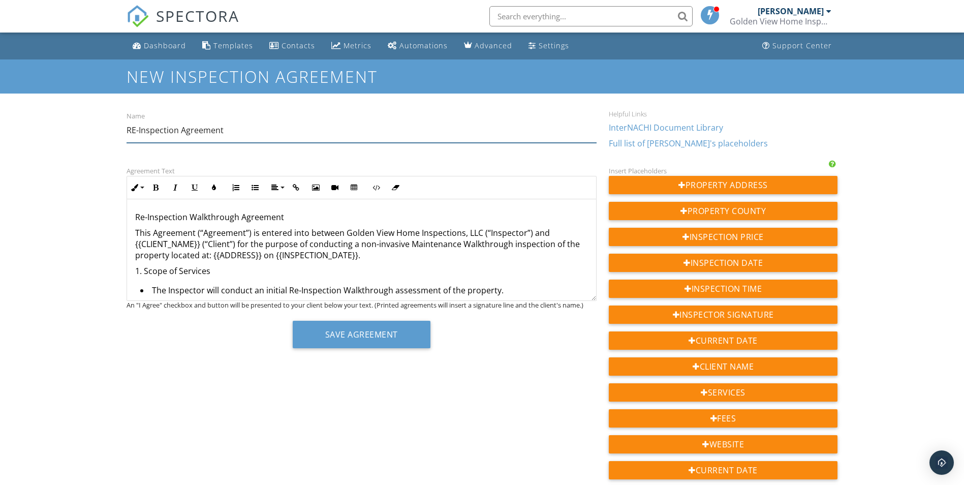
drag, startPoint x: 234, startPoint y: 131, endPoint x: 96, endPoint y: 130, distance: 137.7
click at [96, 130] on div "Dashboard Templates Contacts Metrics Automations Advanced Settings Support Cent…" at bounding box center [482, 487] width 964 height 908
paste input "e-Inspection Walkthrough"
type input "Re-Inspection Walkthrough Agreement"
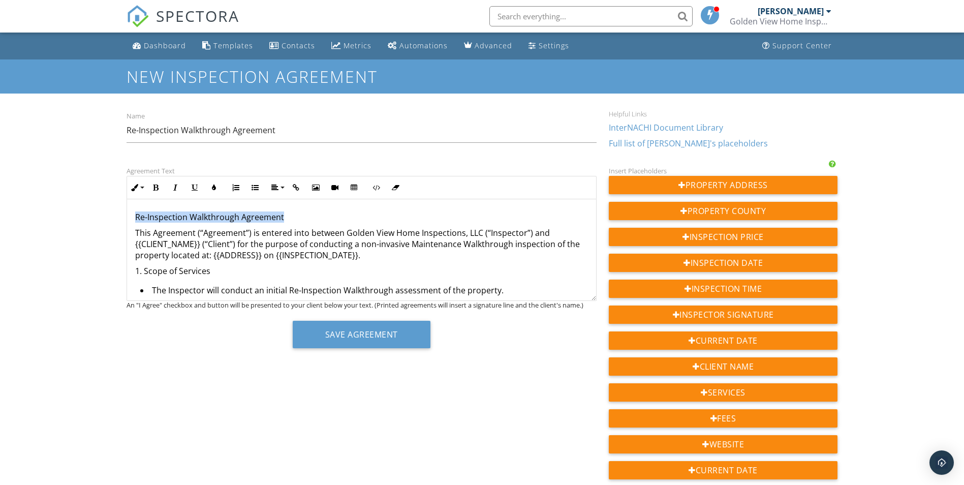
drag, startPoint x: 299, startPoint y: 221, endPoint x: 92, endPoint y: 214, distance: 206.9
click at [92, 214] on div "Dashboard Templates Contacts Metrics Automations Advanced Settings Support Cent…" at bounding box center [482, 487] width 964 height 908
drag, startPoint x: 210, startPoint y: 187, endPoint x: 193, endPoint y: 184, distance: 17.0
click at [210, 186] on icon "button" at bounding box center [213, 187] width 7 height 7
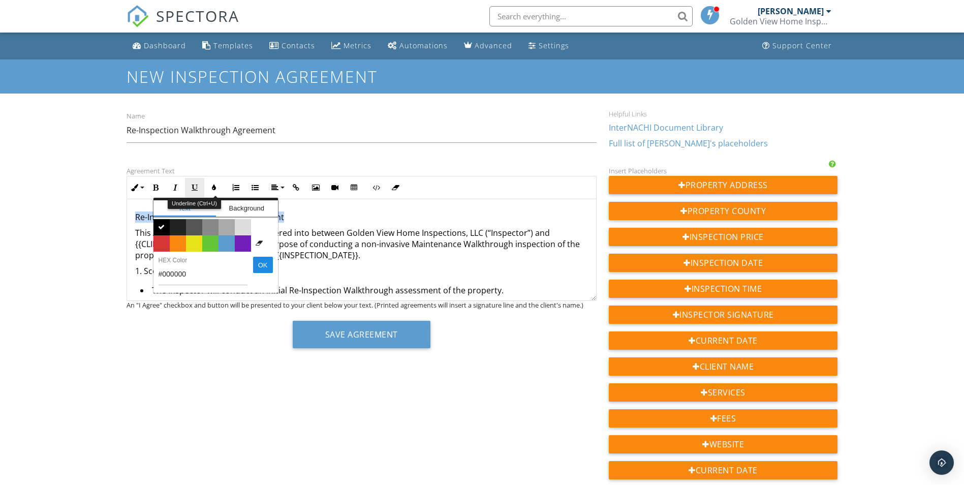
click at [189, 184] on button "Underline" at bounding box center [194, 187] width 19 height 19
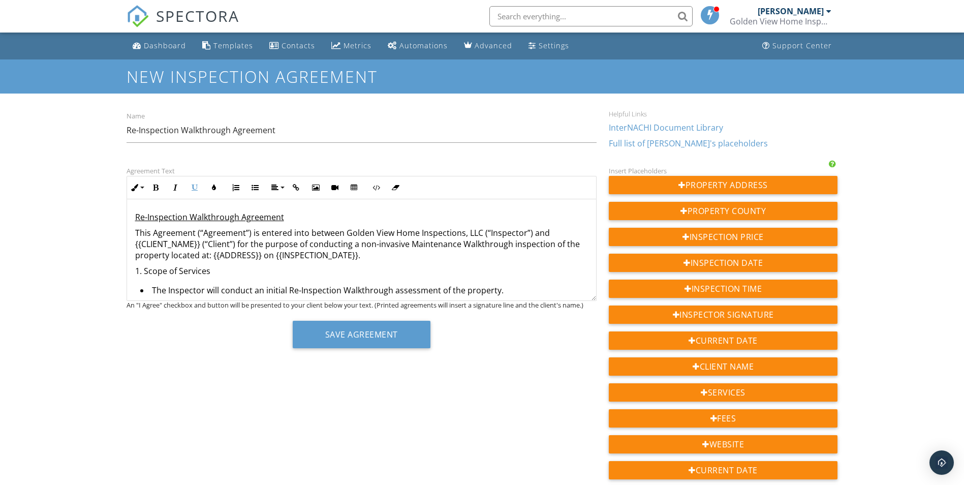
click at [370, 219] on p "Re-Inspection Walkthrough Agreement" at bounding box center [361, 216] width 453 height 11
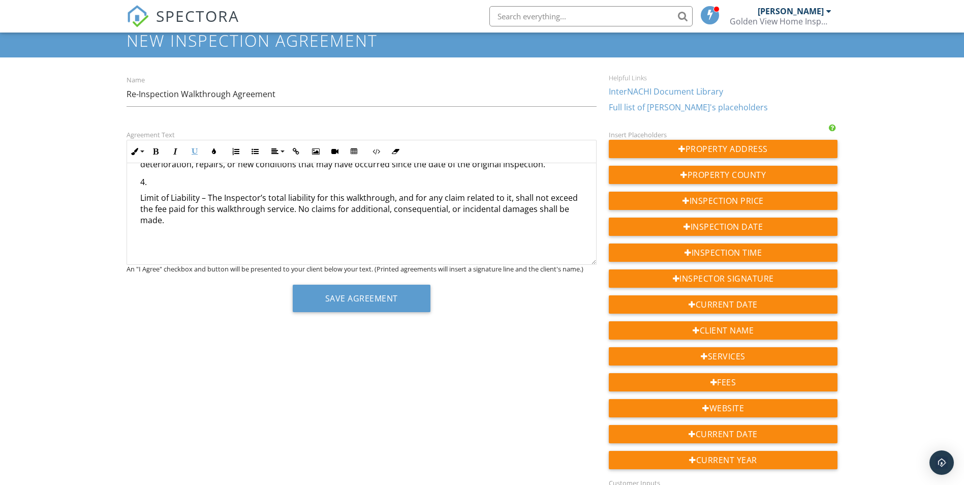
scroll to position [51, 0]
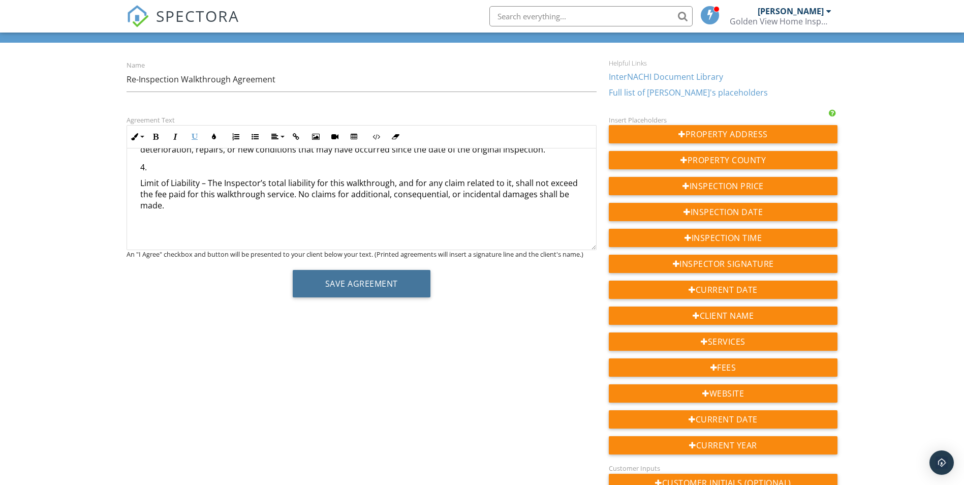
click at [369, 287] on button "Save Agreement" at bounding box center [362, 283] width 138 height 27
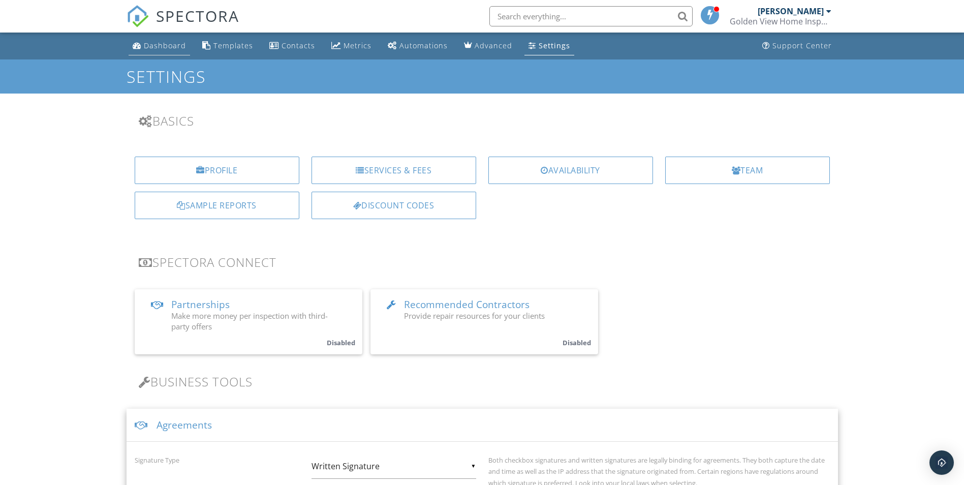
click at [159, 52] on link "Dashboard" at bounding box center [159, 46] width 61 height 19
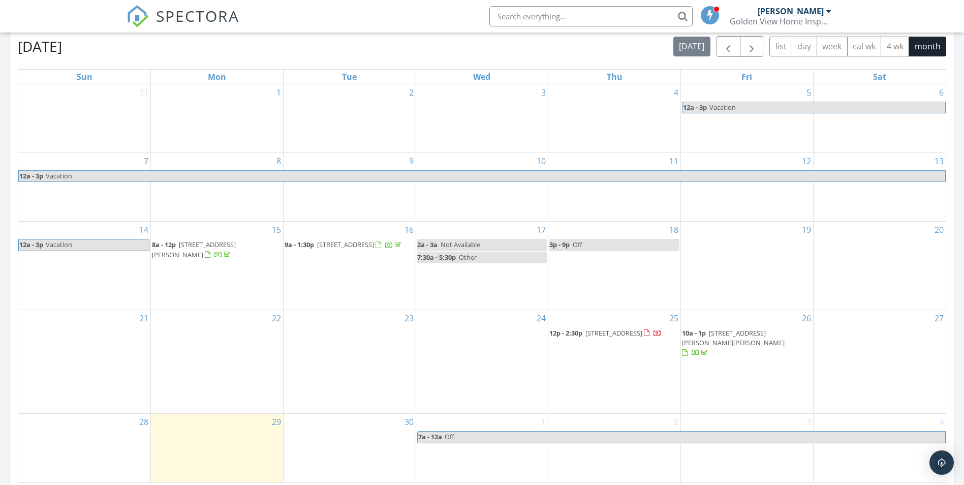
scroll to position [533, 0]
click at [634, 337] on span "[STREET_ADDRESS]" at bounding box center [613, 332] width 57 height 9
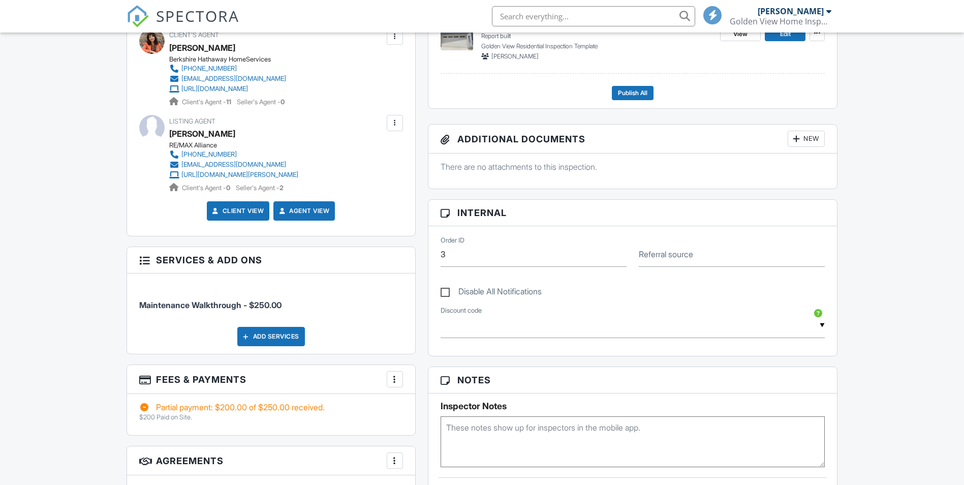
scroll to position [719, 0]
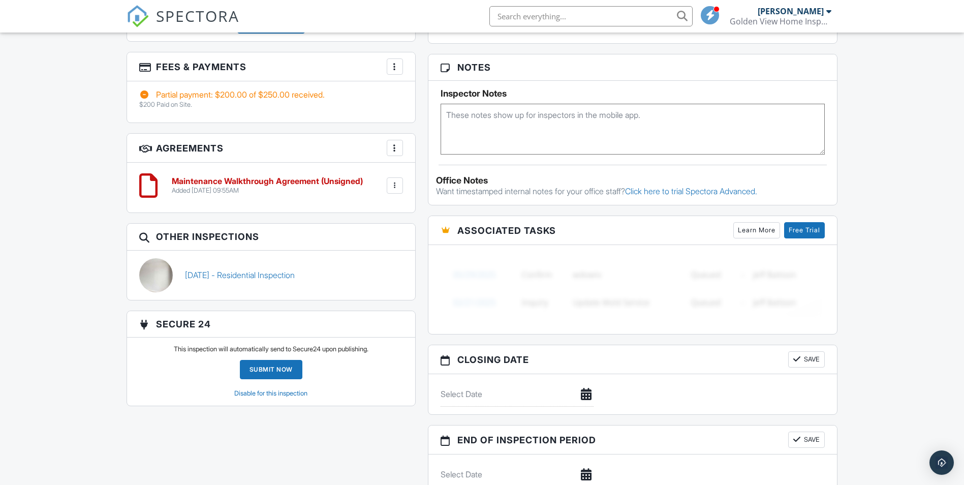
click at [394, 190] on div at bounding box center [395, 185] width 10 height 10
click at [368, 271] on li "Delete" at bounding box center [368, 263] width 58 height 25
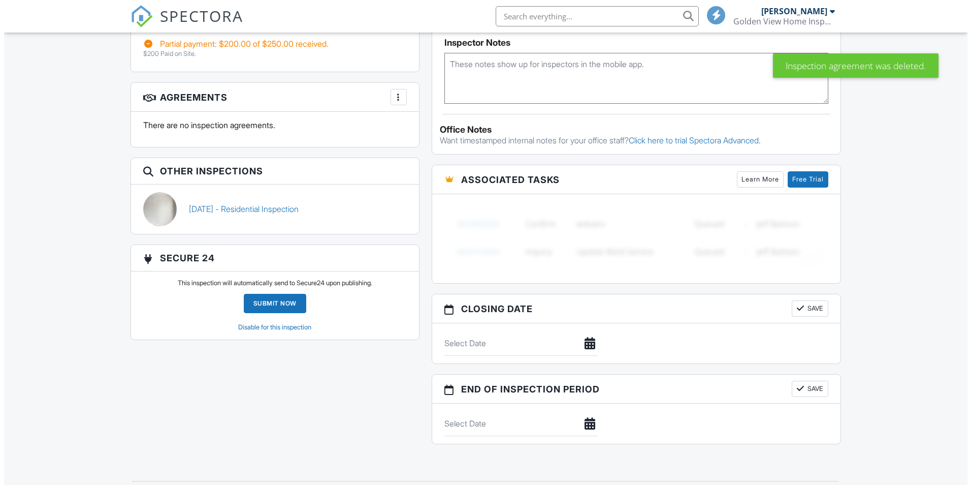
scroll to position [770, 0]
click at [395, 98] on div at bounding box center [395, 97] width 10 height 10
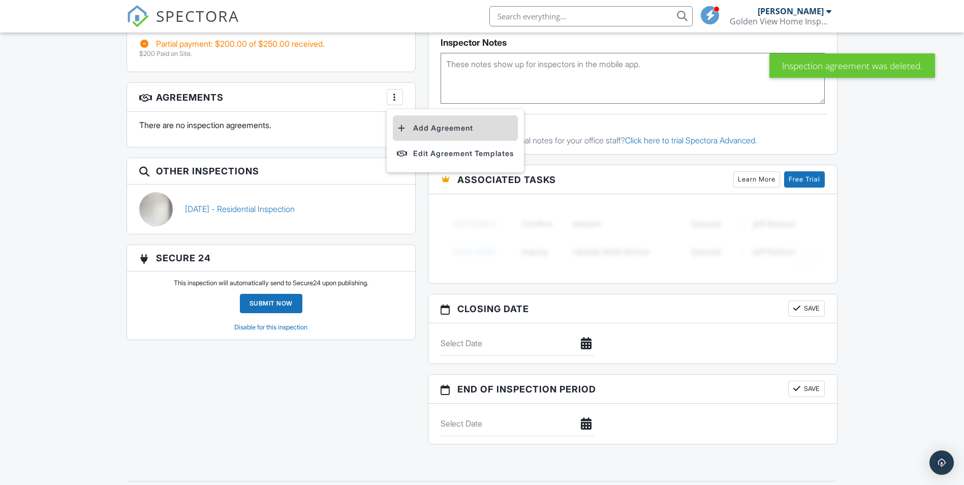
click at [412, 132] on li "Add Agreement" at bounding box center [455, 127] width 125 height 25
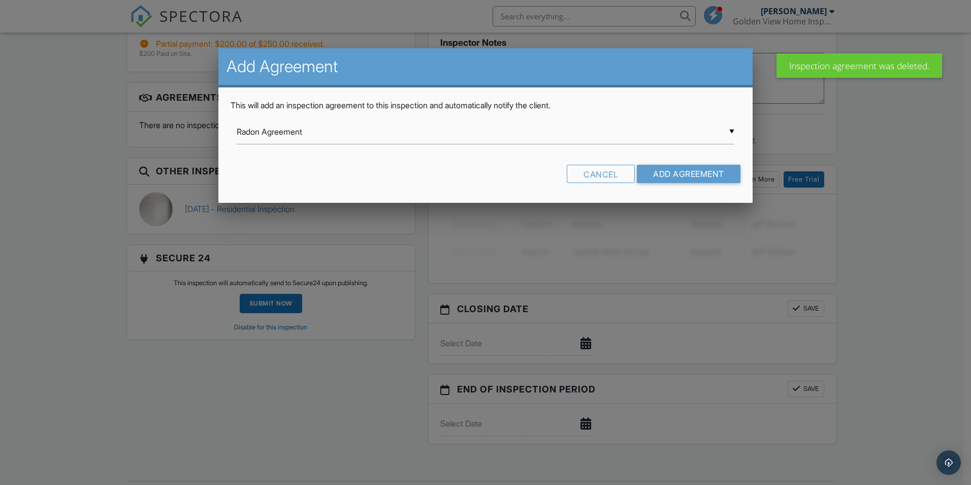
click at [413, 132] on div "▼ Radon Agreement Radon Agreement Sewer Scope Agreement Maintenance Walkthrough…" at bounding box center [486, 131] width 498 height 25
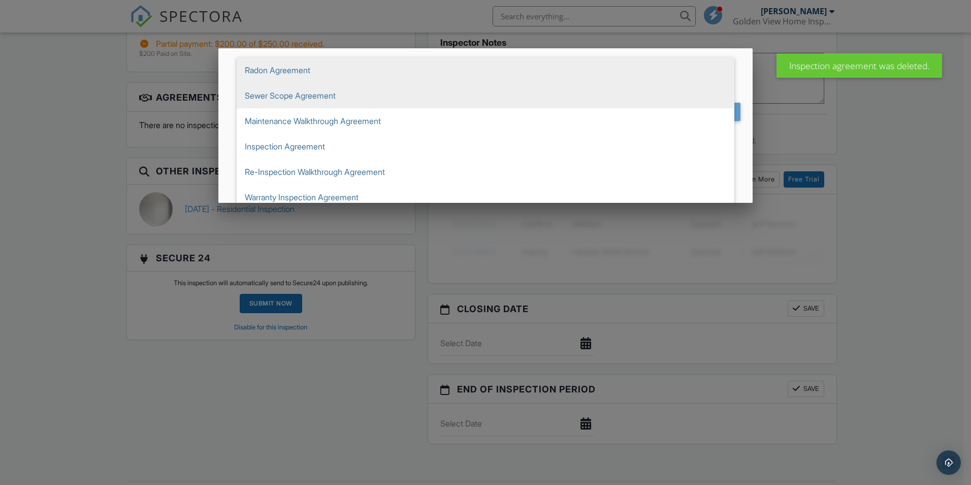
scroll to position [69, 0]
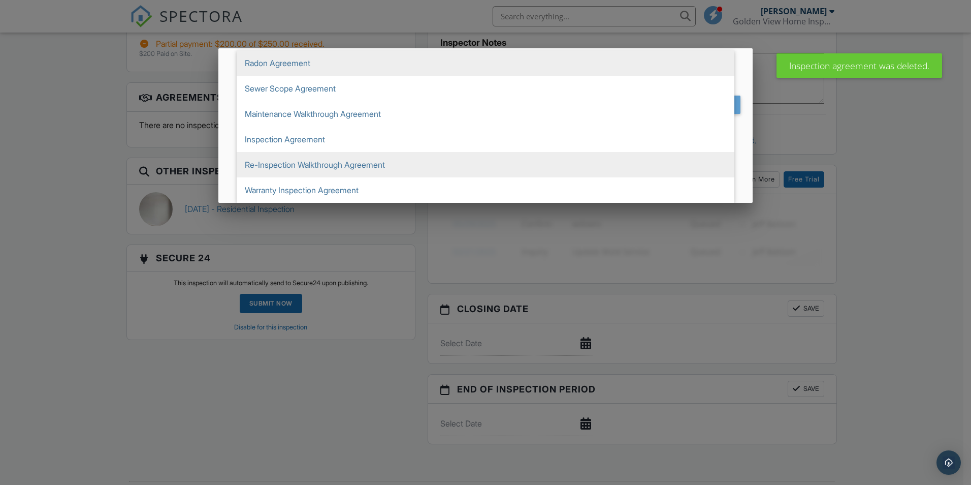
click at [397, 163] on span "Re-Inspection Walkthrough Agreement" at bounding box center [486, 164] width 498 height 25
type input "Re-Inspection Walkthrough Agreement"
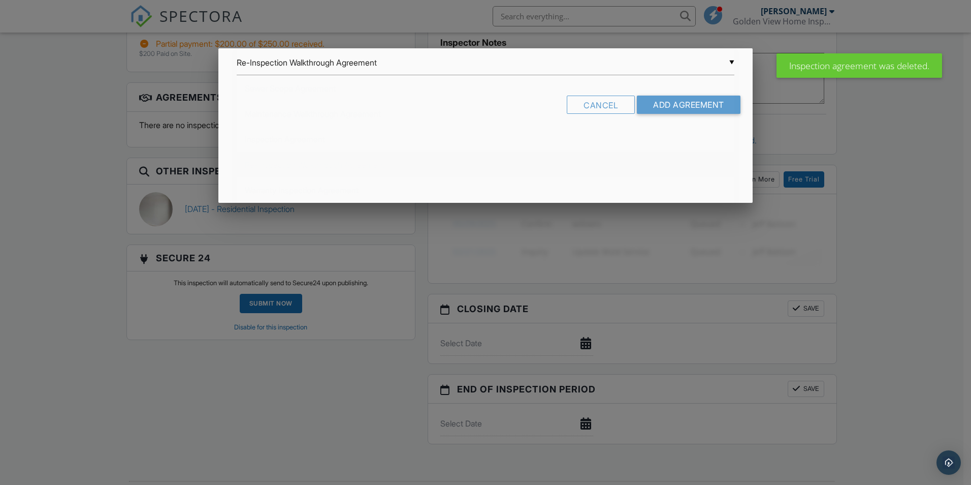
scroll to position [0, 0]
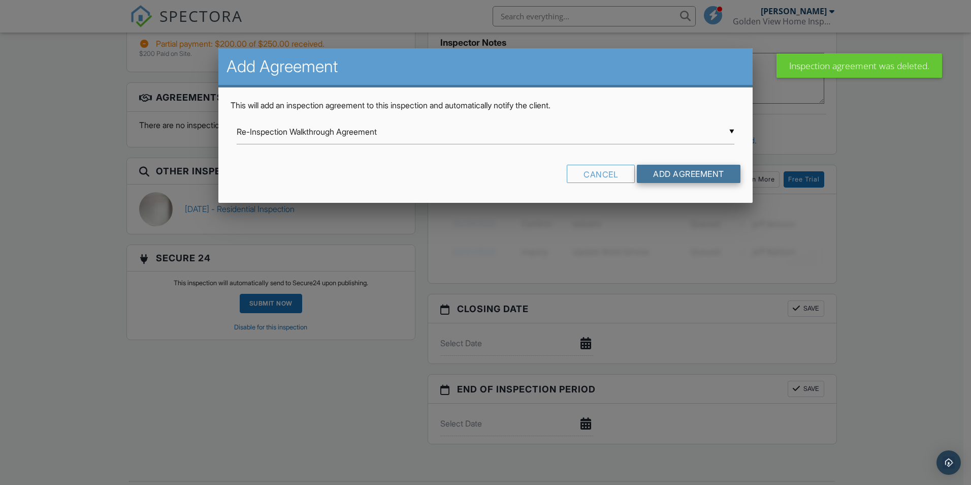
click at [681, 173] on input "Add Agreement" at bounding box center [689, 174] width 104 height 18
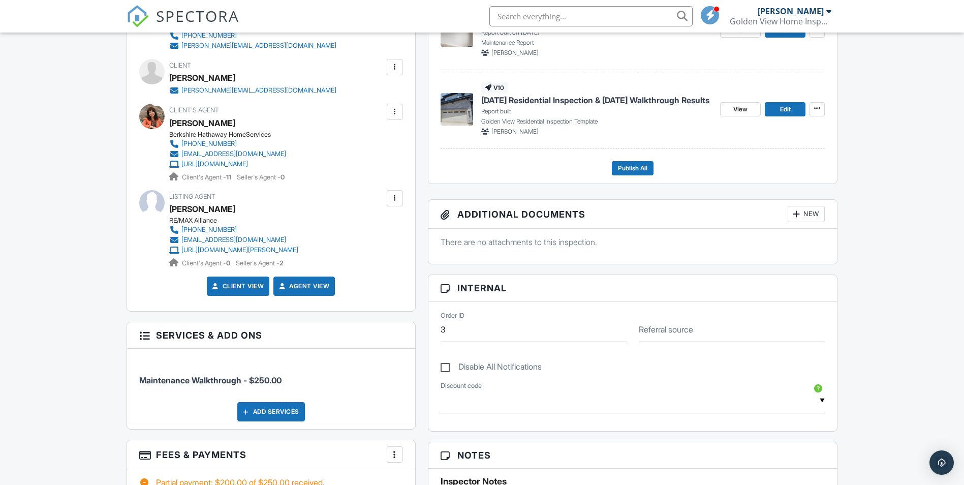
scroll to position [211, 0]
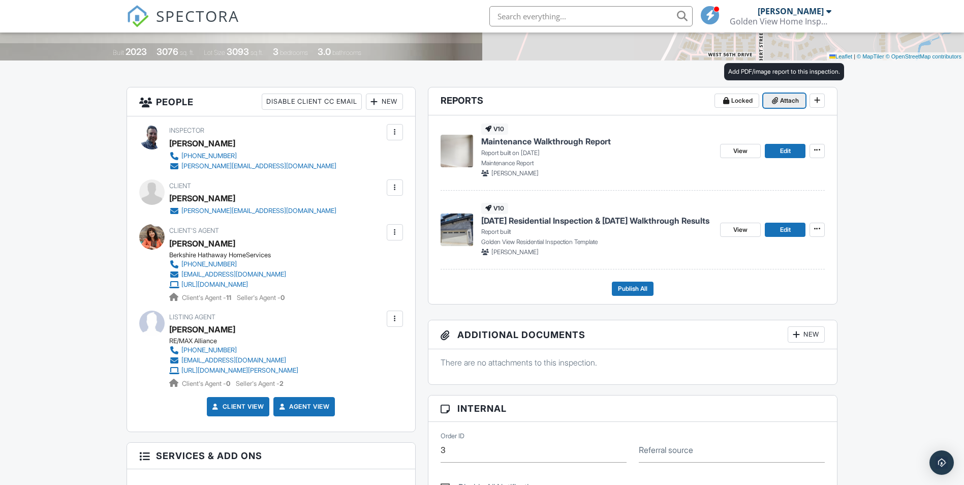
click at [790, 99] on span "Attach" at bounding box center [789, 101] width 19 height 10
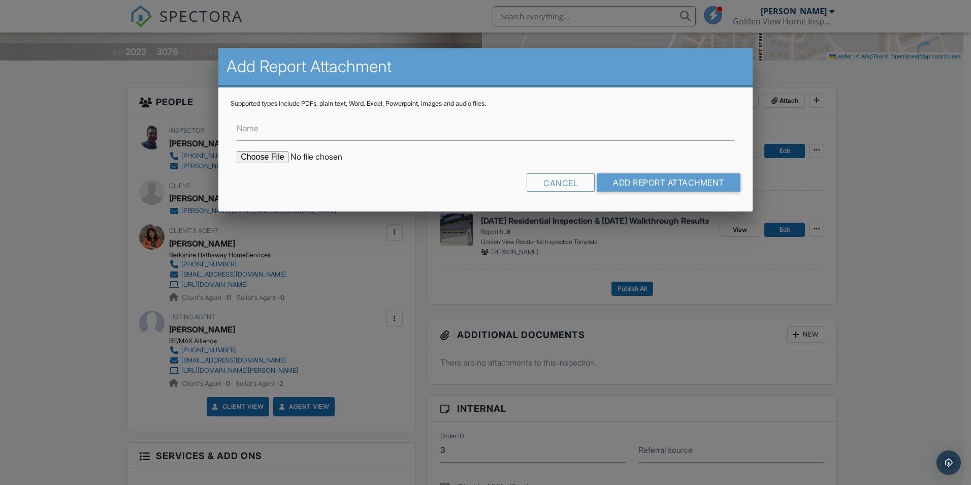
click at [276, 159] on input "file" at bounding box center [323, 157] width 173 height 12
click at [538, 184] on div "Cancel" at bounding box center [561, 182] width 68 height 18
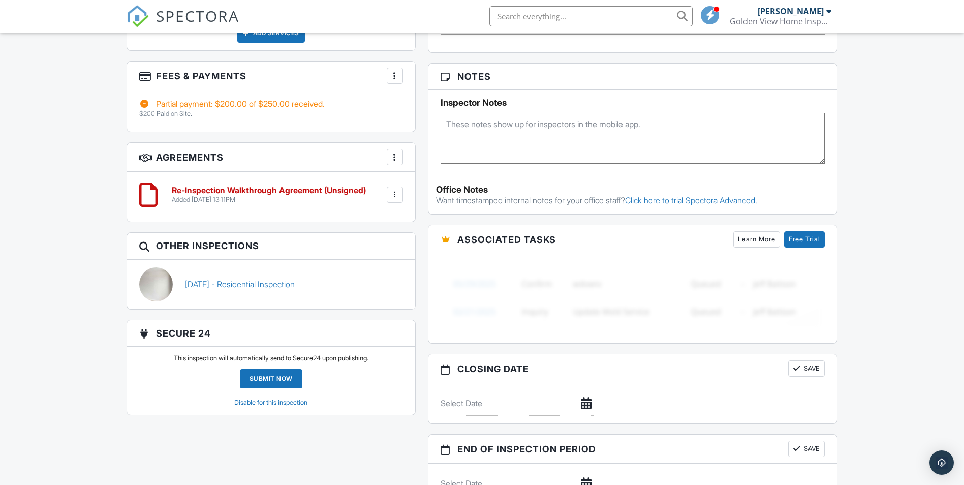
scroll to position [719, 0]
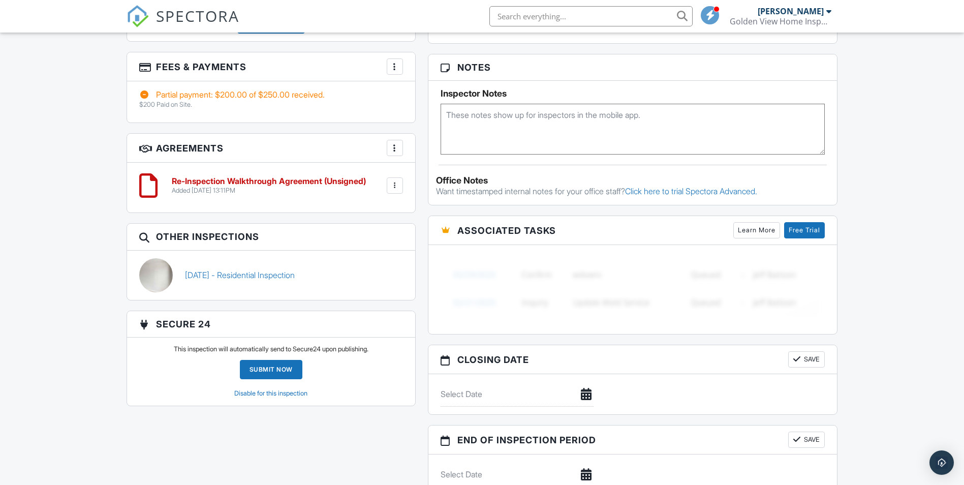
click at [393, 153] on div at bounding box center [395, 148] width 10 height 10
click at [47, 203] on div "Dashboard Templates Contacts Metrics Automations Advanced Settings Support Cent…" at bounding box center [482, 28] width 964 height 1429
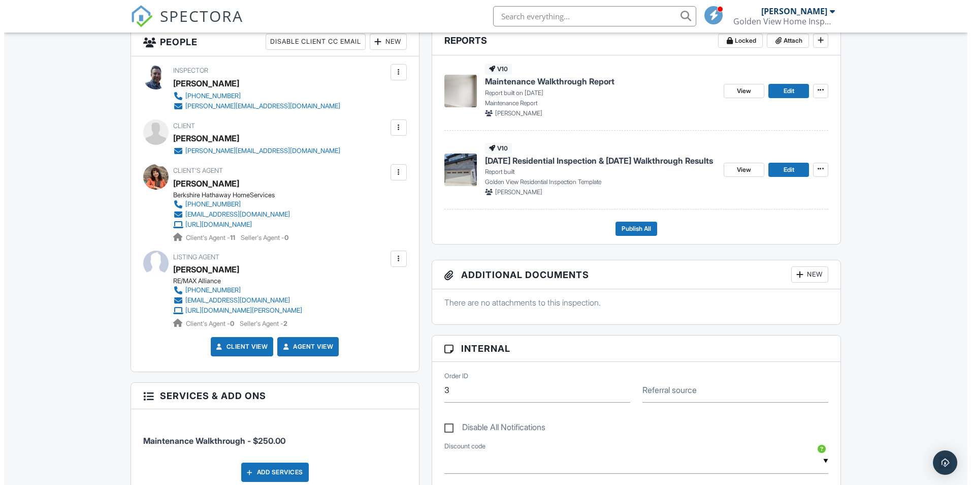
scroll to position [262, 0]
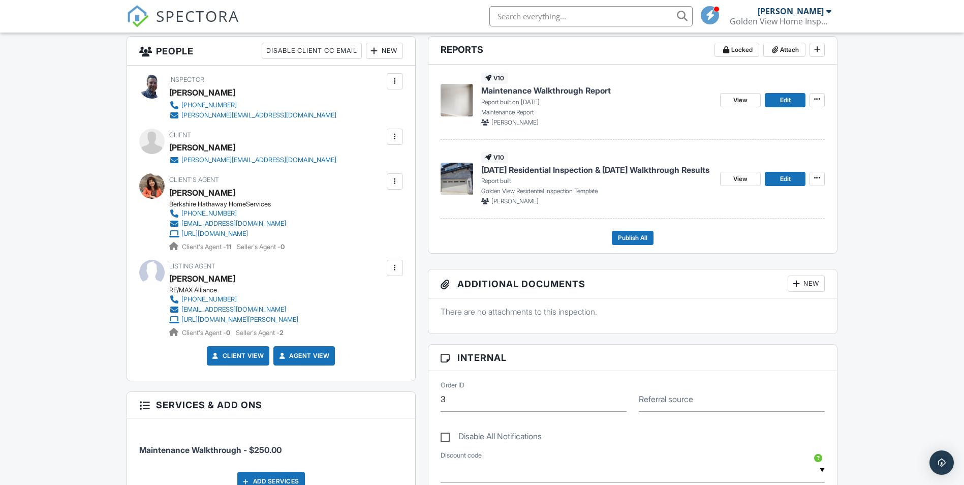
click at [398, 266] on div at bounding box center [395, 268] width 10 height 10
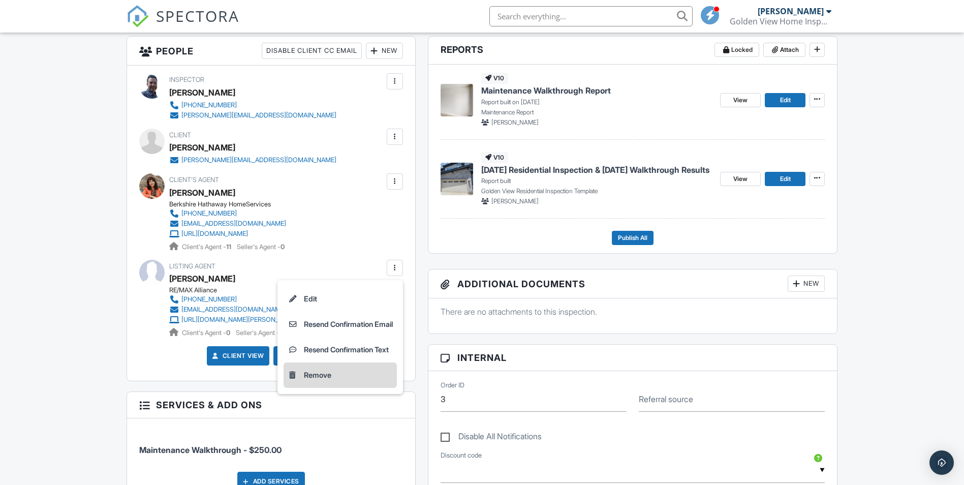
click at [315, 371] on li "Remove" at bounding box center [339, 374] width 113 height 25
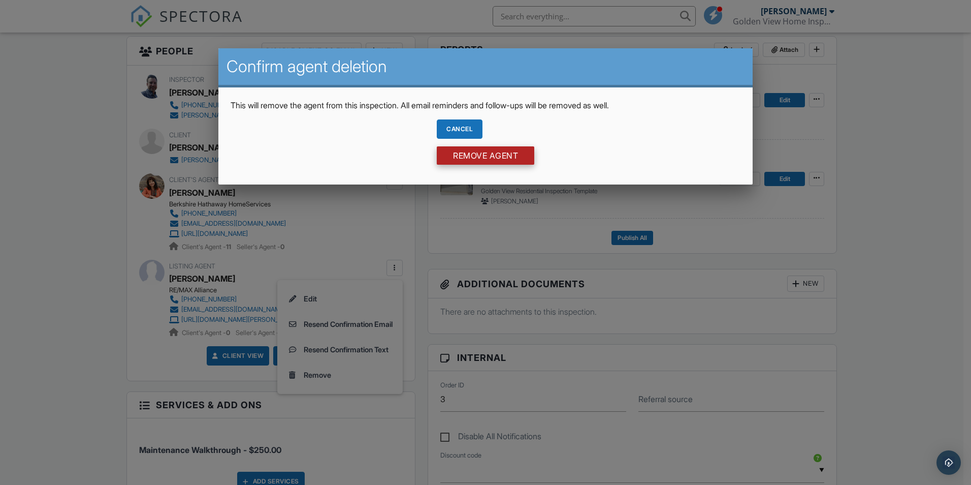
click at [479, 154] on input "Remove Agent" at bounding box center [486, 155] width 98 height 18
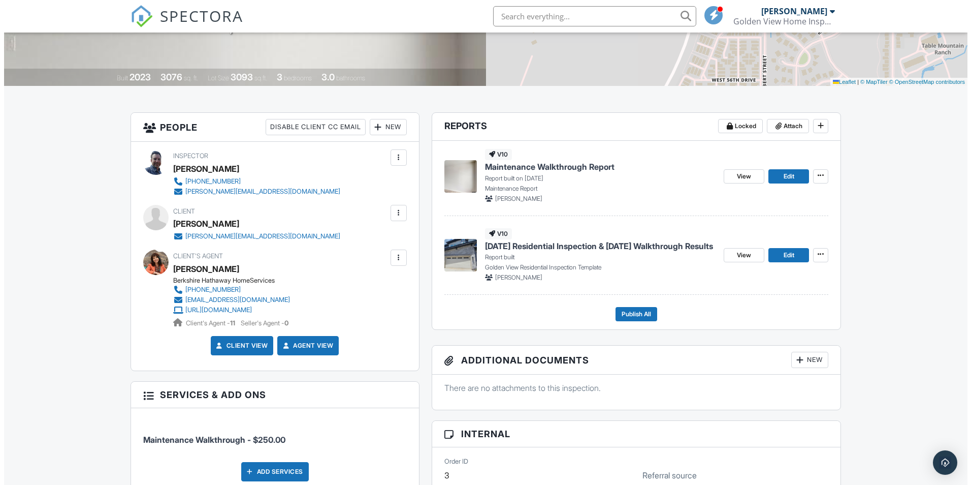
scroll to position [51, 0]
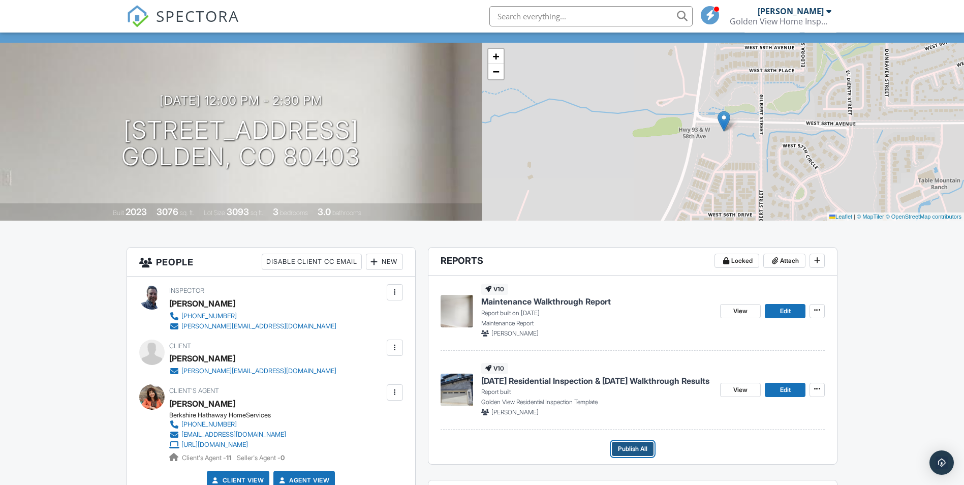
click at [629, 445] on span "Publish All" at bounding box center [632, 449] width 29 height 10
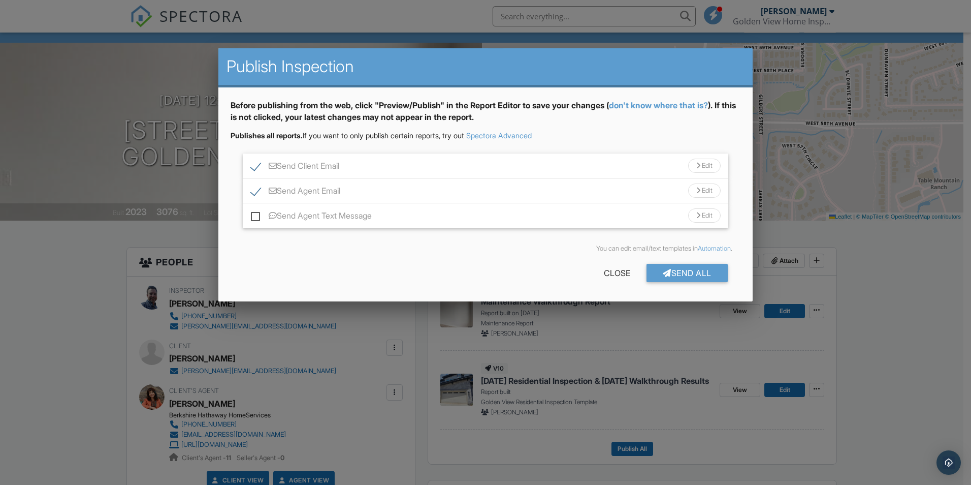
click at [682, 275] on div "Send All" at bounding box center [687, 273] width 81 height 18
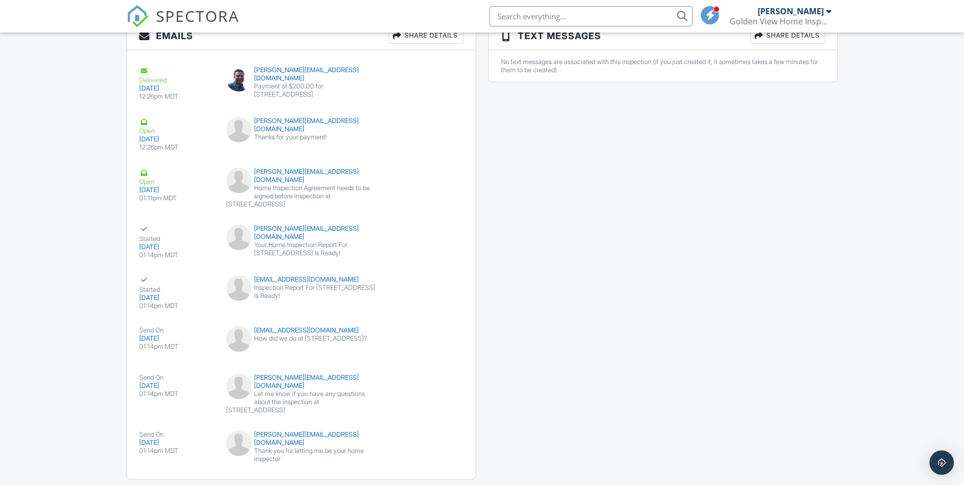
scroll to position [1283, 0]
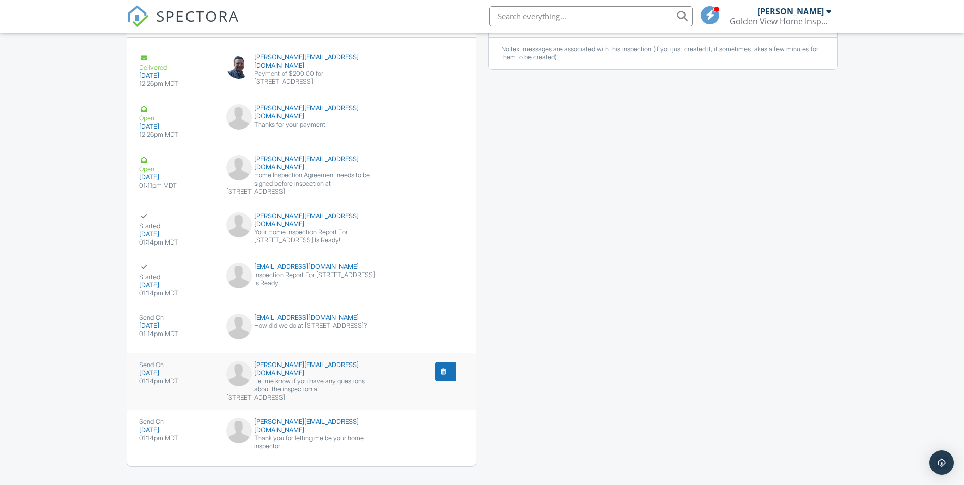
click at [444, 366] on div "submit" at bounding box center [443, 371] width 10 height 10
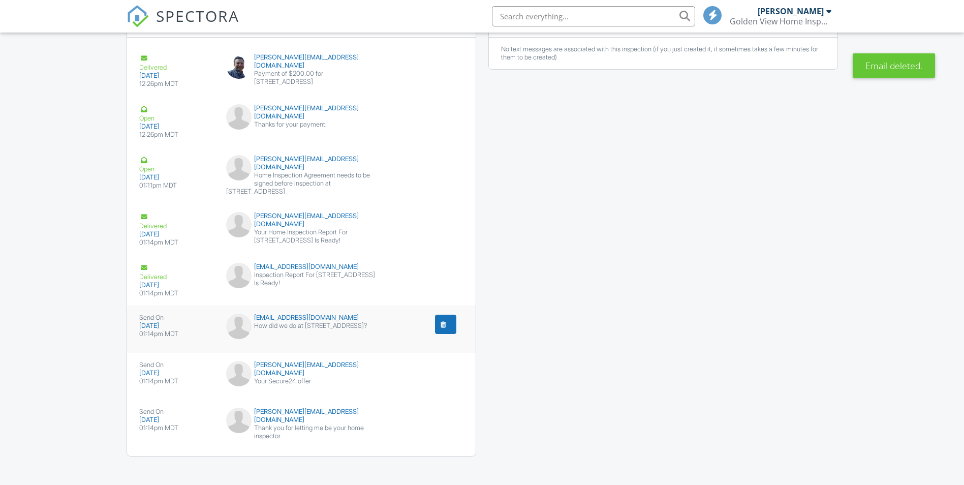
scroll to position [1283, 0]
click at [441, 319] on div "submit" at bounding box center [443, 324] width 10 height 10
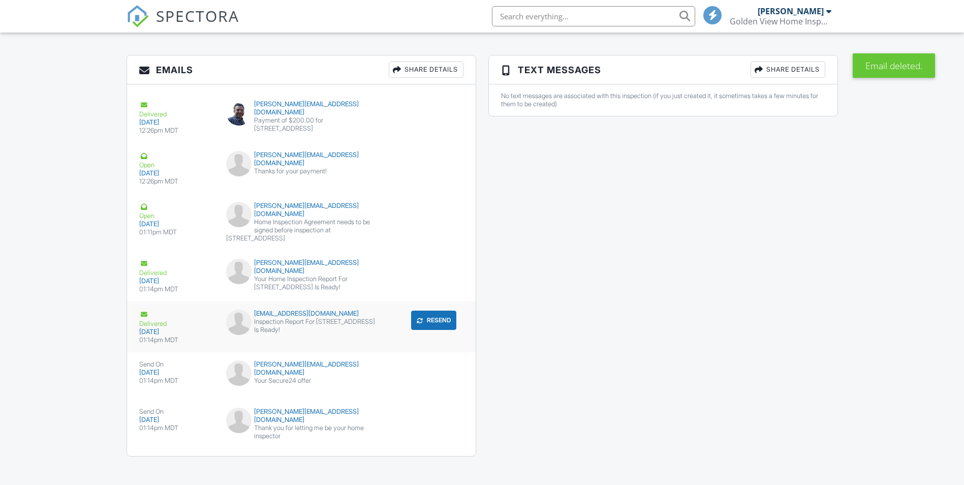
scroll to position [1236, 0]
click at [446, 414] on div "submit" at bounding box center [443, 418] width 10 height 10
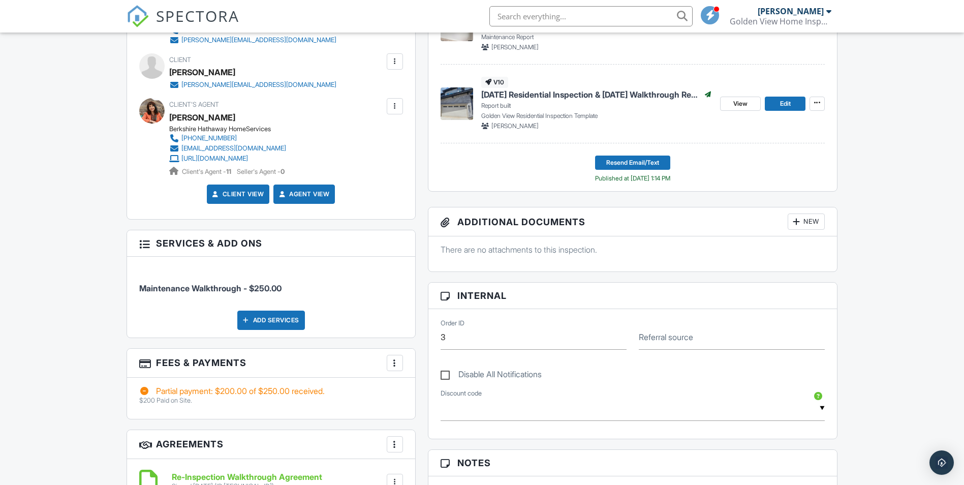
scroll to position [356, 0]
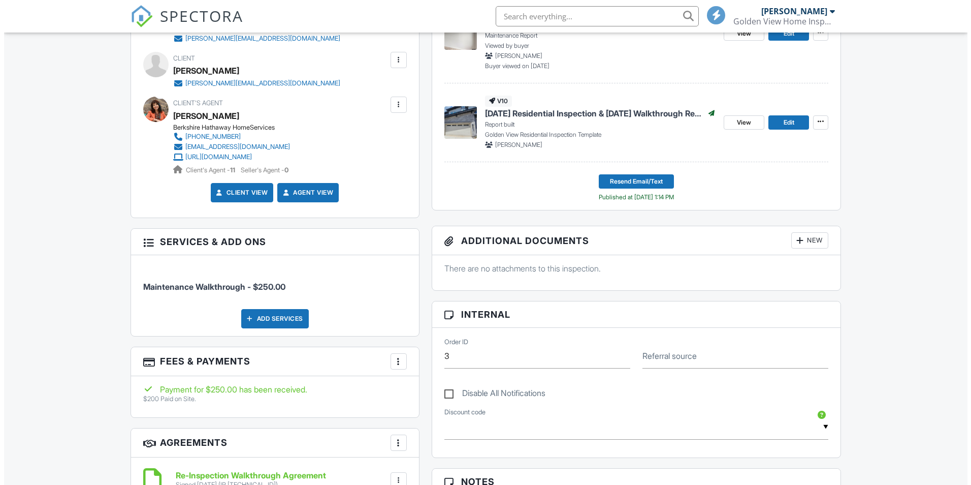
scroll to position [200, 0]
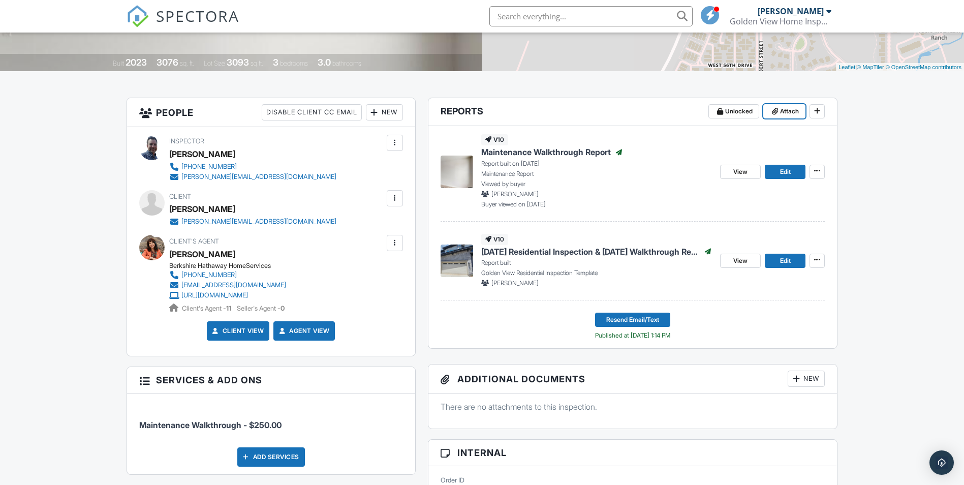
drag, startPoint x: 787, startPoint y: 113, endPoint x: 886, endPoint y: 159, distance: 109.3
click at [785, 114] on span "Attach" at bounding box center [789, 111] width 19 height 10
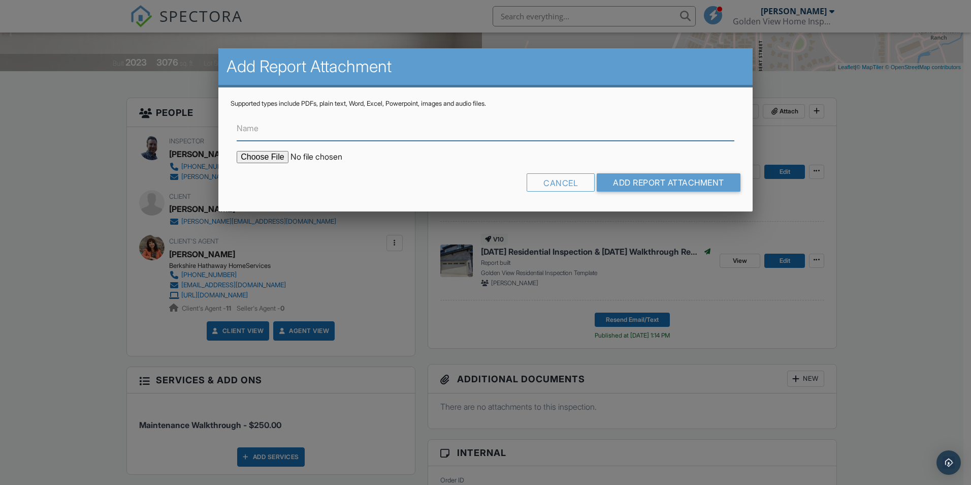
click at [289, 124] on input "Name" at bounding box center [486, 128] width 498 height 25
type input "Radon Report"
click at [269, 157] on input "file" at bounding box center [323, 157] width 173 height 12
type input "C:\fakepath\Radon Report - 19755 W 57th Cir Golden.pdf"
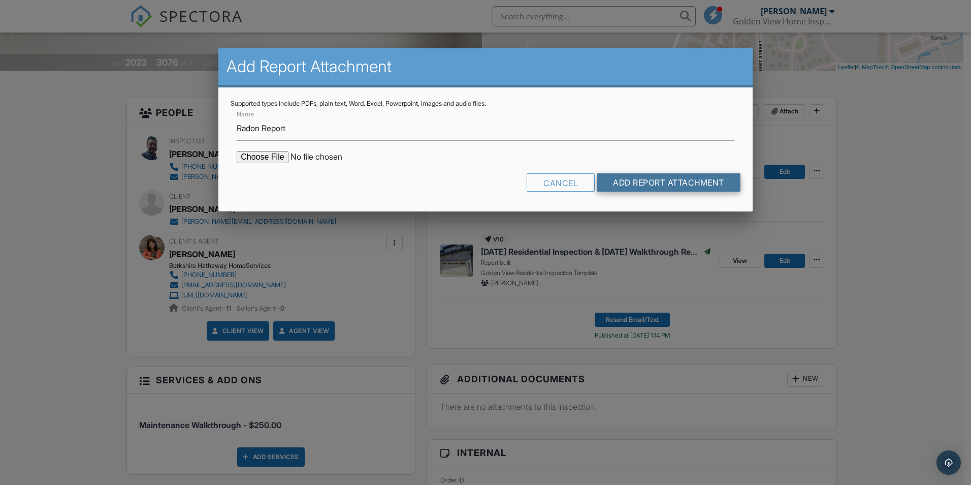
click at [638, 178] on input "Add Report Attachment" at bounding box center [669, 182] width 144 height 18
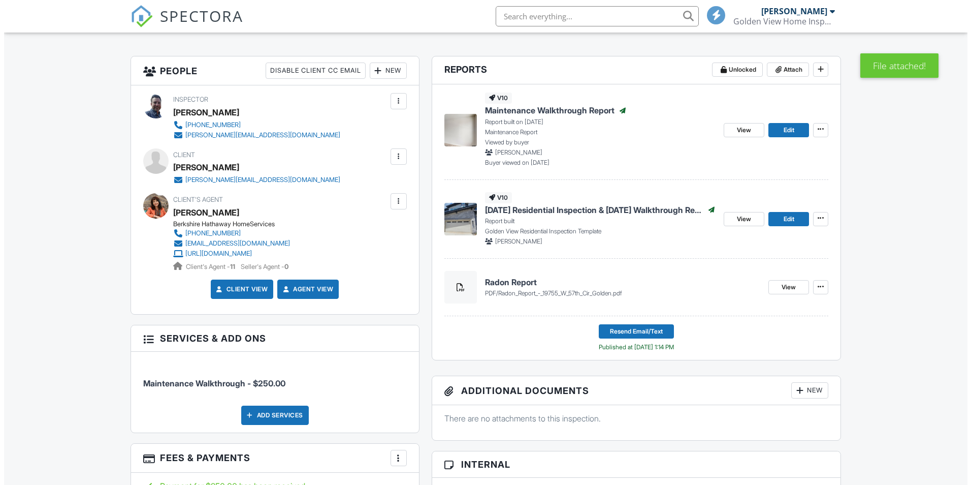
scroll to position [203, 0]
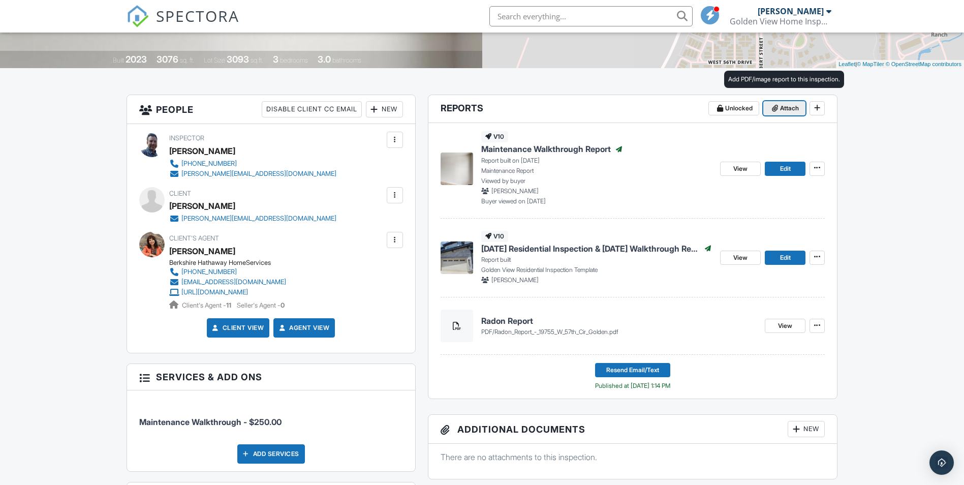
click at [790, 106] on span "Attach" at bounding box center [789, 108] width 19 height 10
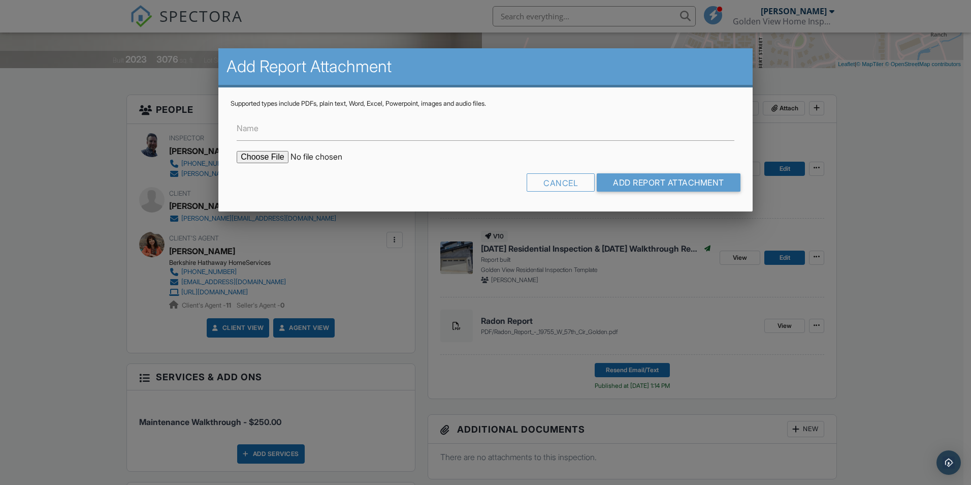
click at [259, 129] on label "Name" at bounding box center [248, 127] width 22 height 11
click at [259, 129] on input "Name" at bounding box center [486, 128] width 498 height 25
type input "Original Sewer Scope Report"
click at [261, 159] on input "file" at bounding box center [323, 157] width 173 height 12
type input "C:\fakepath\Sewer_Scope.pdf"
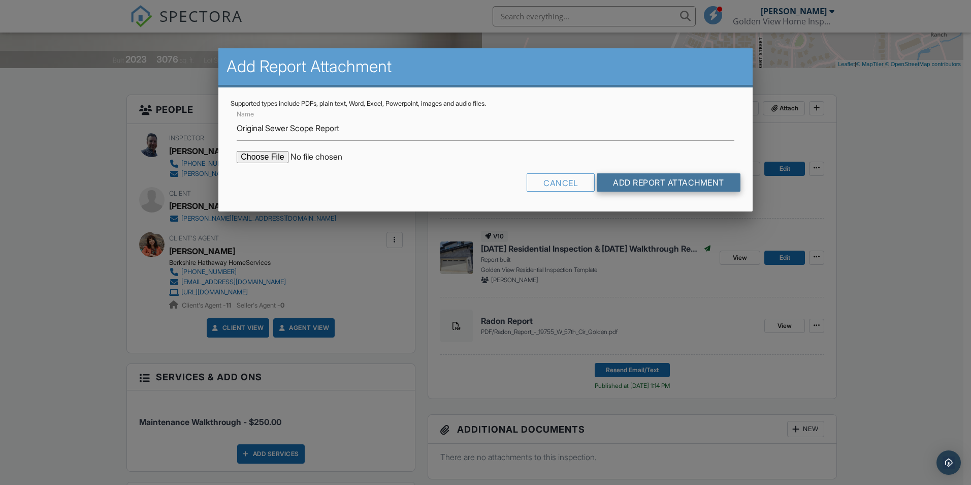
click at [651, 181] on input "Add Report Attachment" at bounding box center [669, 182] width 144 height 18
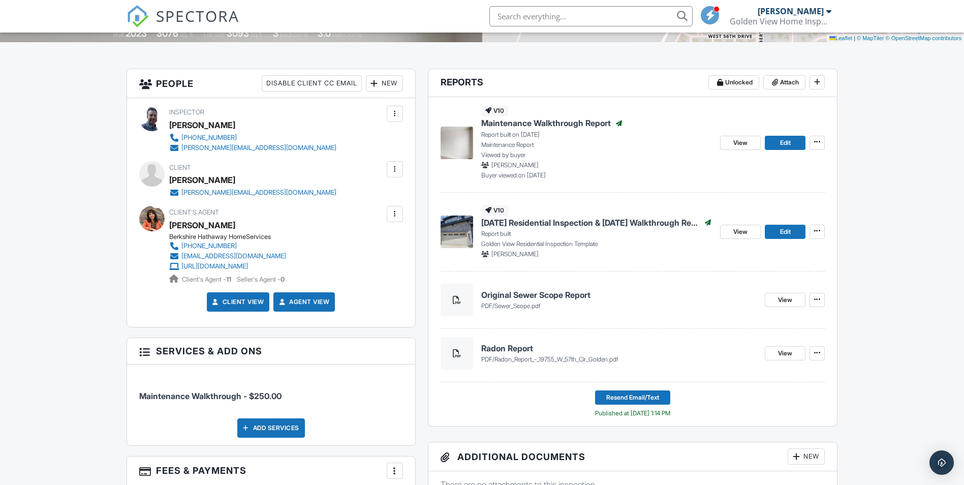
scroll to position [254, 0]
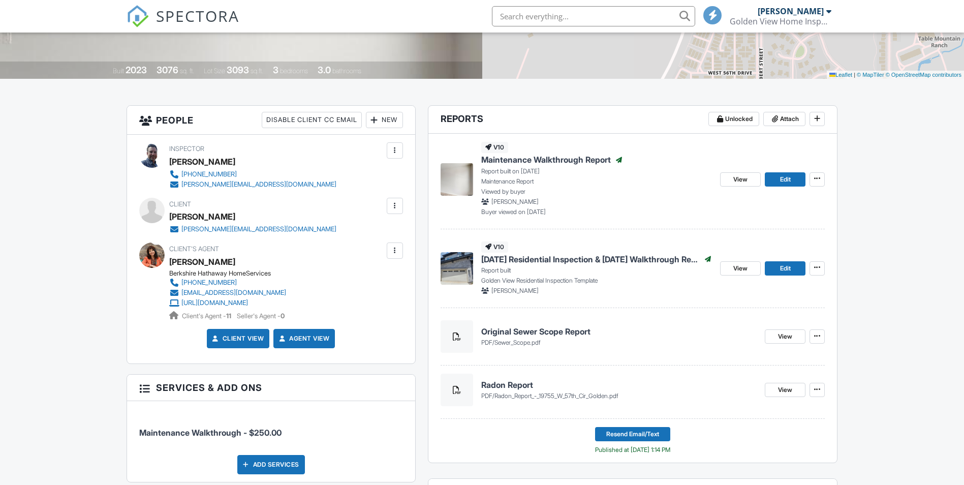
scroll to position [152, 0]
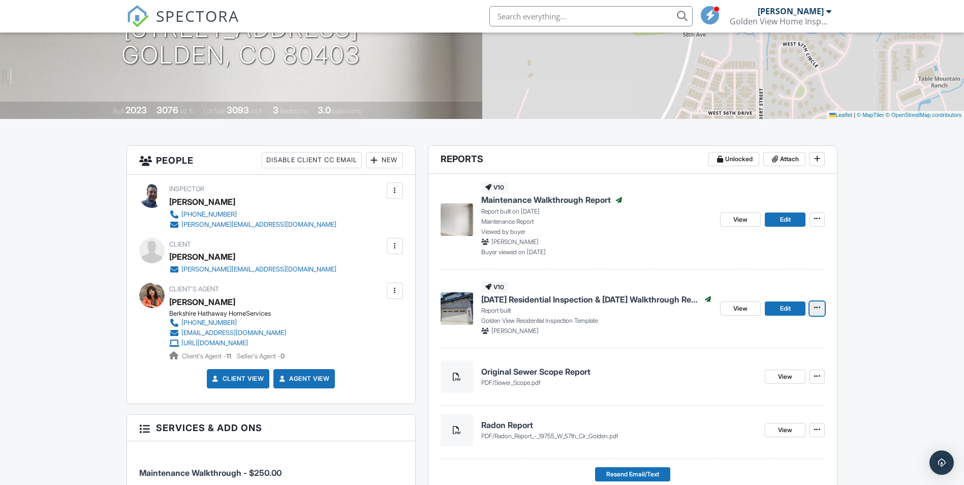
click at [820, 306] on icon at bounding box center [817, 307] width 6 height 7
click at [896, 343] on div "Copy View Log RRB Log Delete Report" at bounding box center [836, 372] width 256 height 104
click at [823, 311] on button at bounding box center [816, 308] width 15 height 14
click at [754, 361] on input "View Log" at bounding box center [766, 359] width 104 height 23
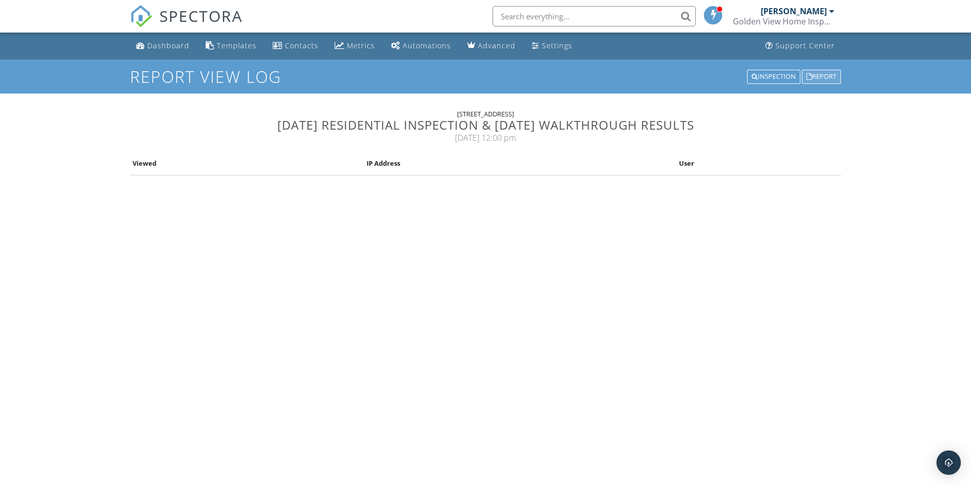
click at [828, 78] on div "Report" at bounding box center [821, 77] width 39 height 14
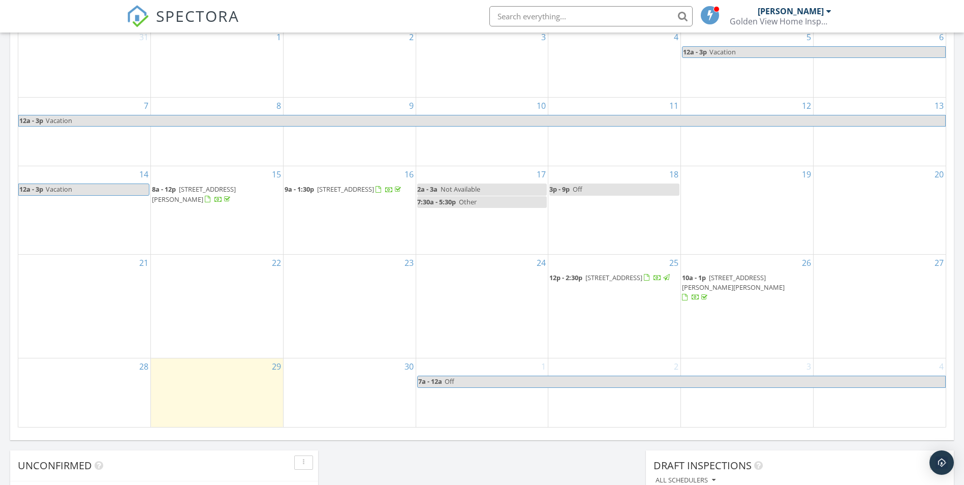
scroll to position [610, 0]
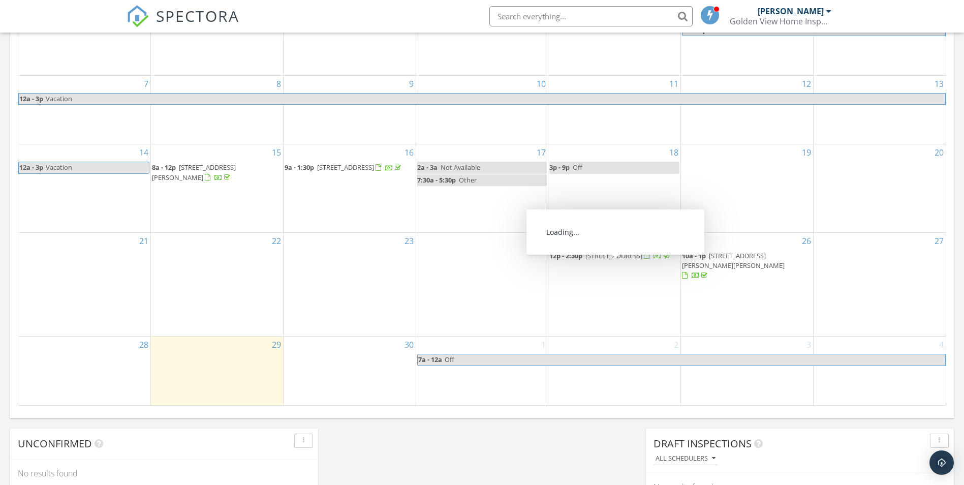
click at [640, 260] on span "19755 W 57th Cir, Golden 80403" at bounding box center [613, 255] width 57 height 9
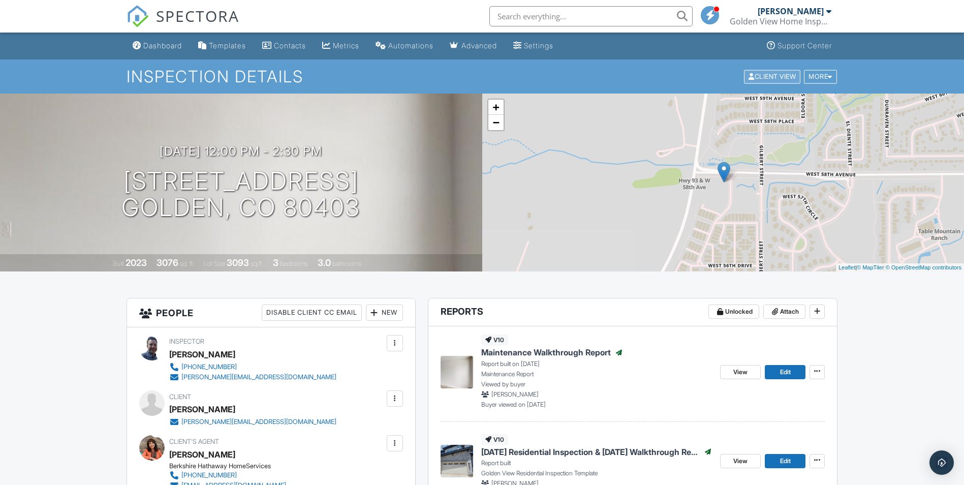
click at [775, 78] on div "Client View" at bounding box center [772, 77] width 56 height 14
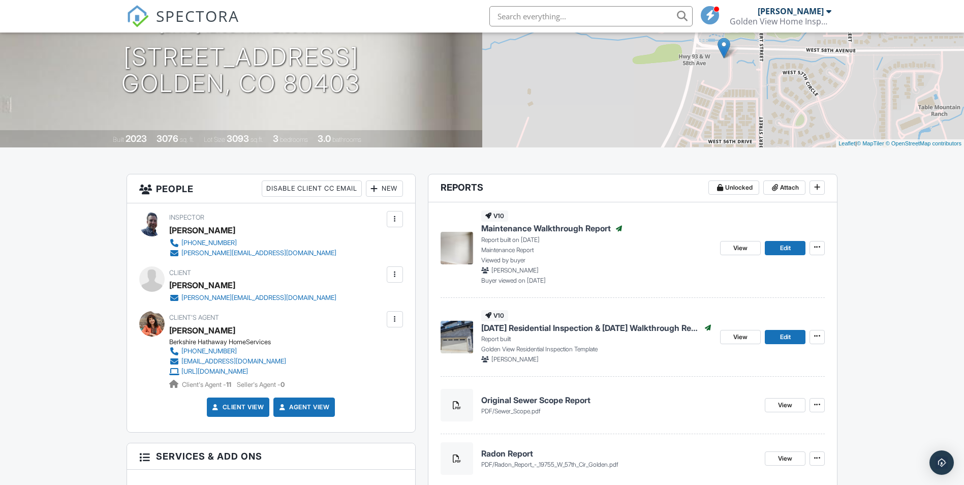
scroll to position [152, 0]
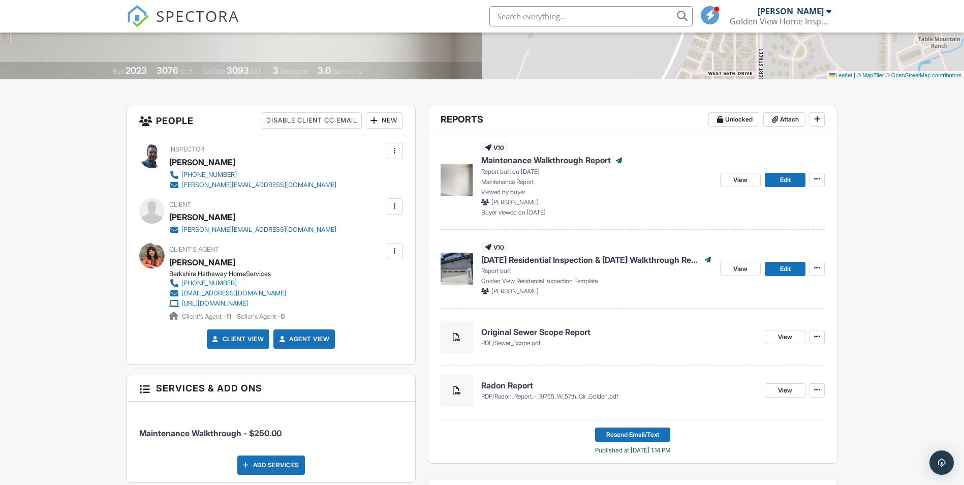
scroll to position [199, 0]
